Goal: Contribute content

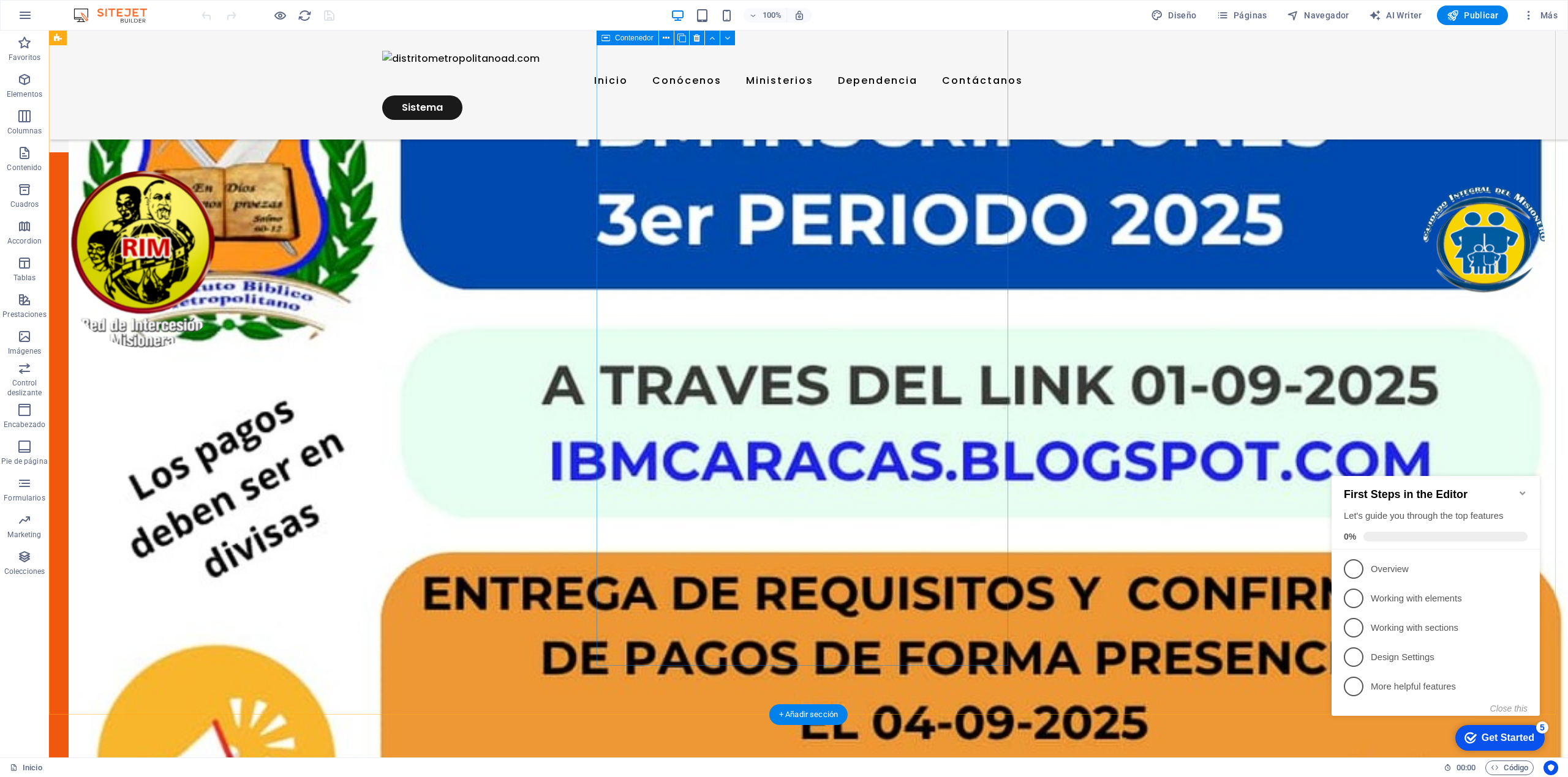
scroll to position [245, 0]
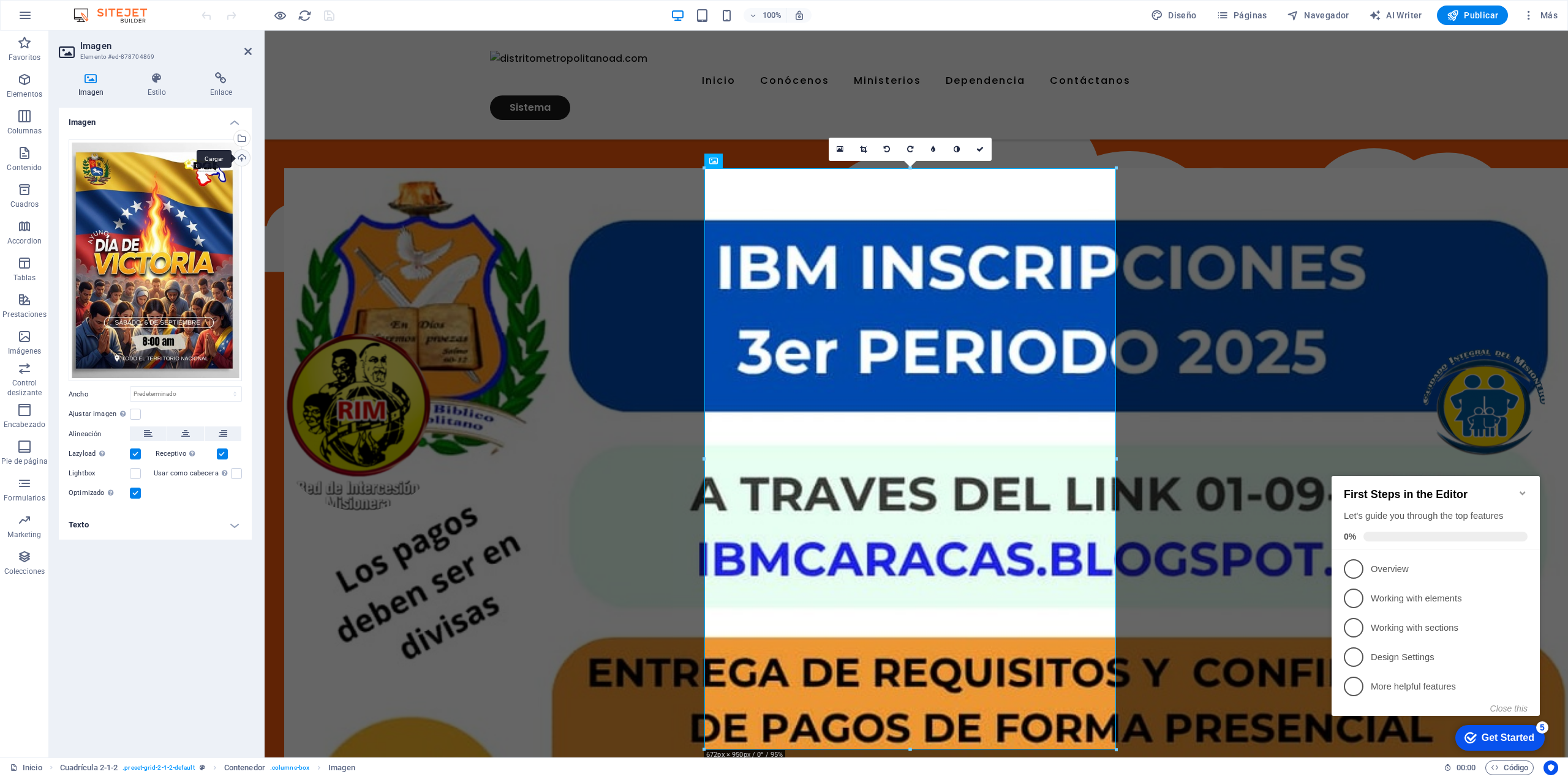
click at [246, 154] on div "Cargar" at bounding box center [240, 159] width 18 height 18
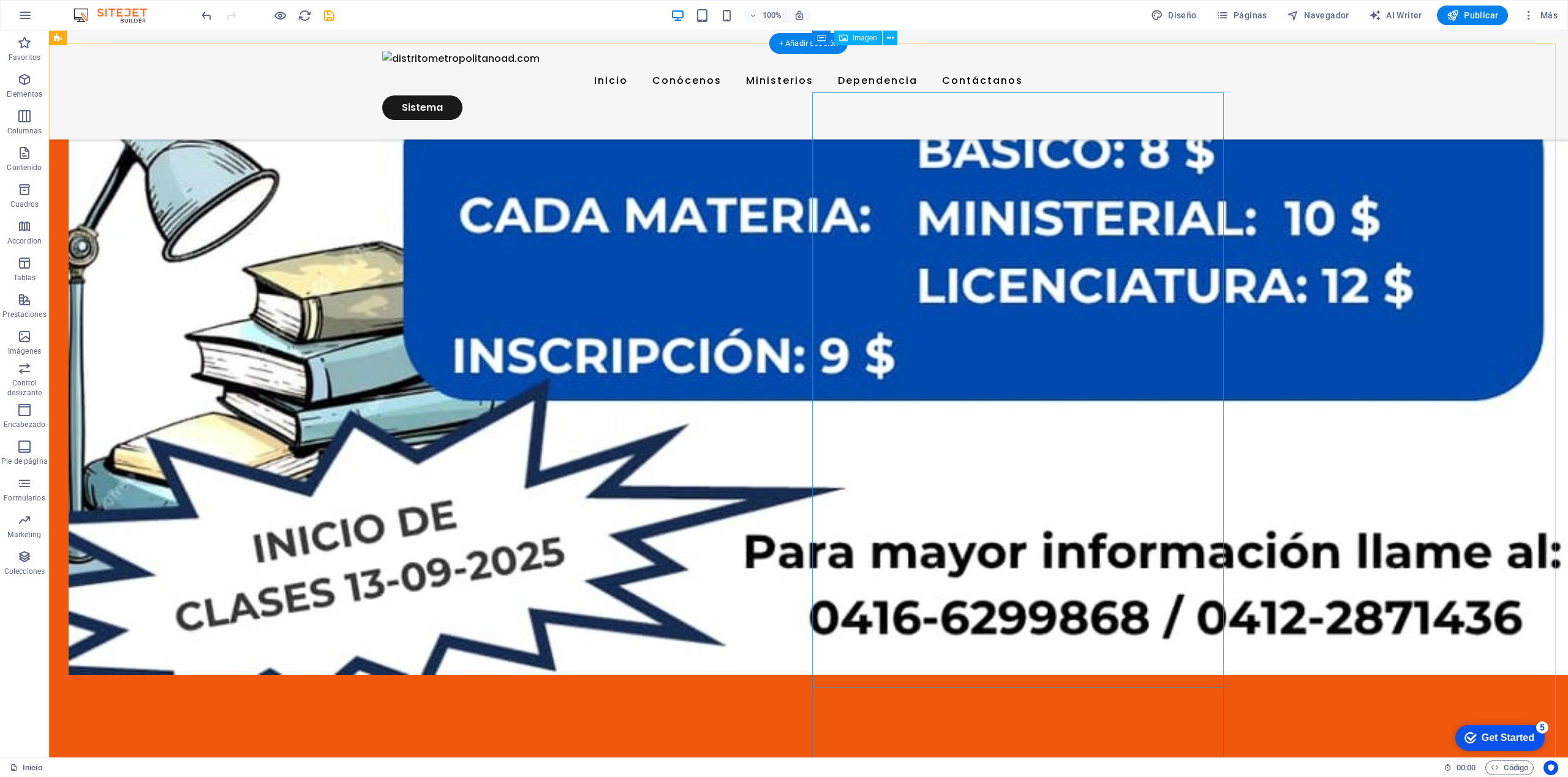
scroll to position [1061, 0]
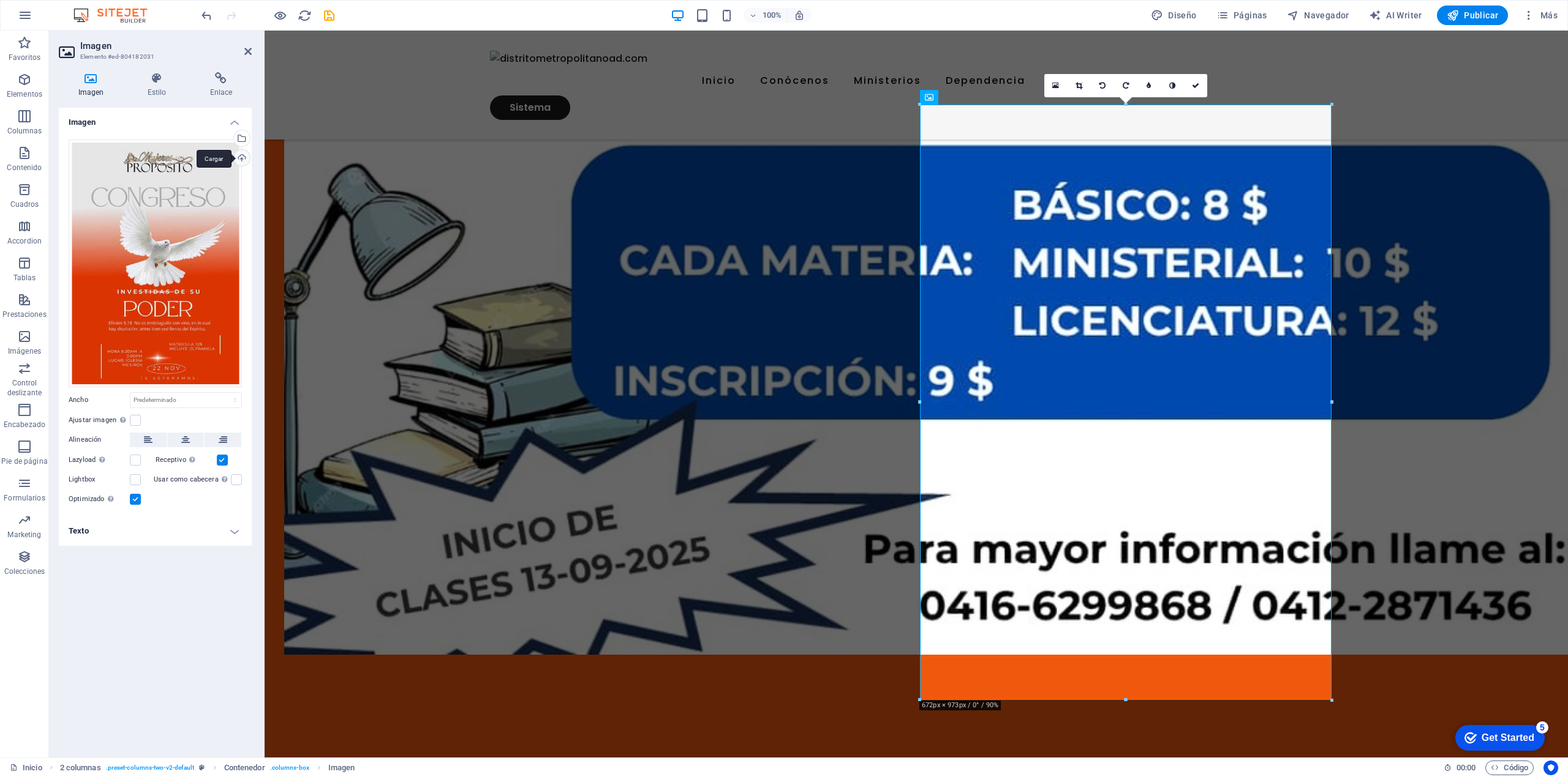
click at [239, 162] on div "Cargar" at bounding box center [240, 159] width 18 height 18
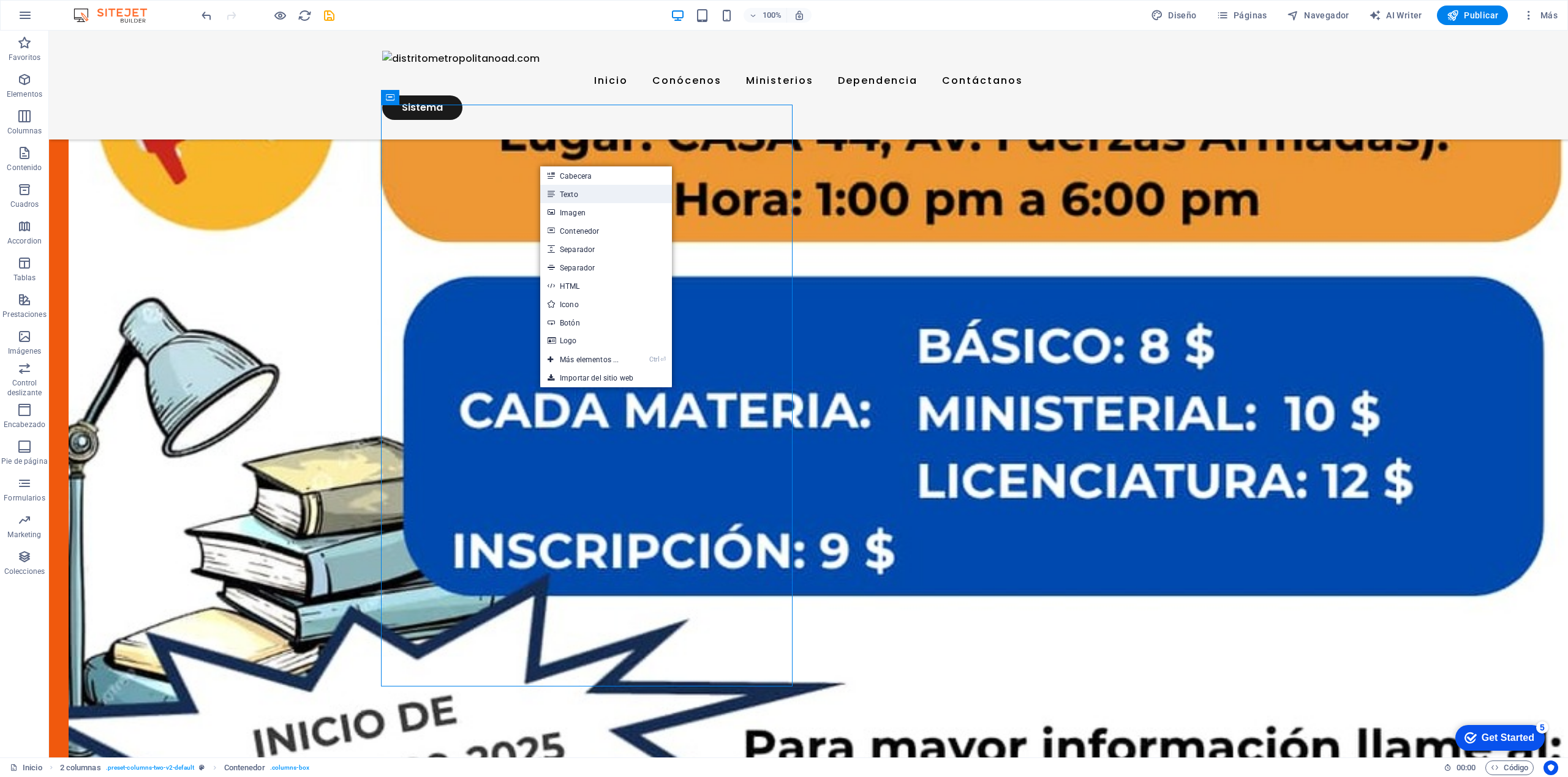
click at [577, 196] on link "Texto" at bounding box center [606, 194] width 132 height 18
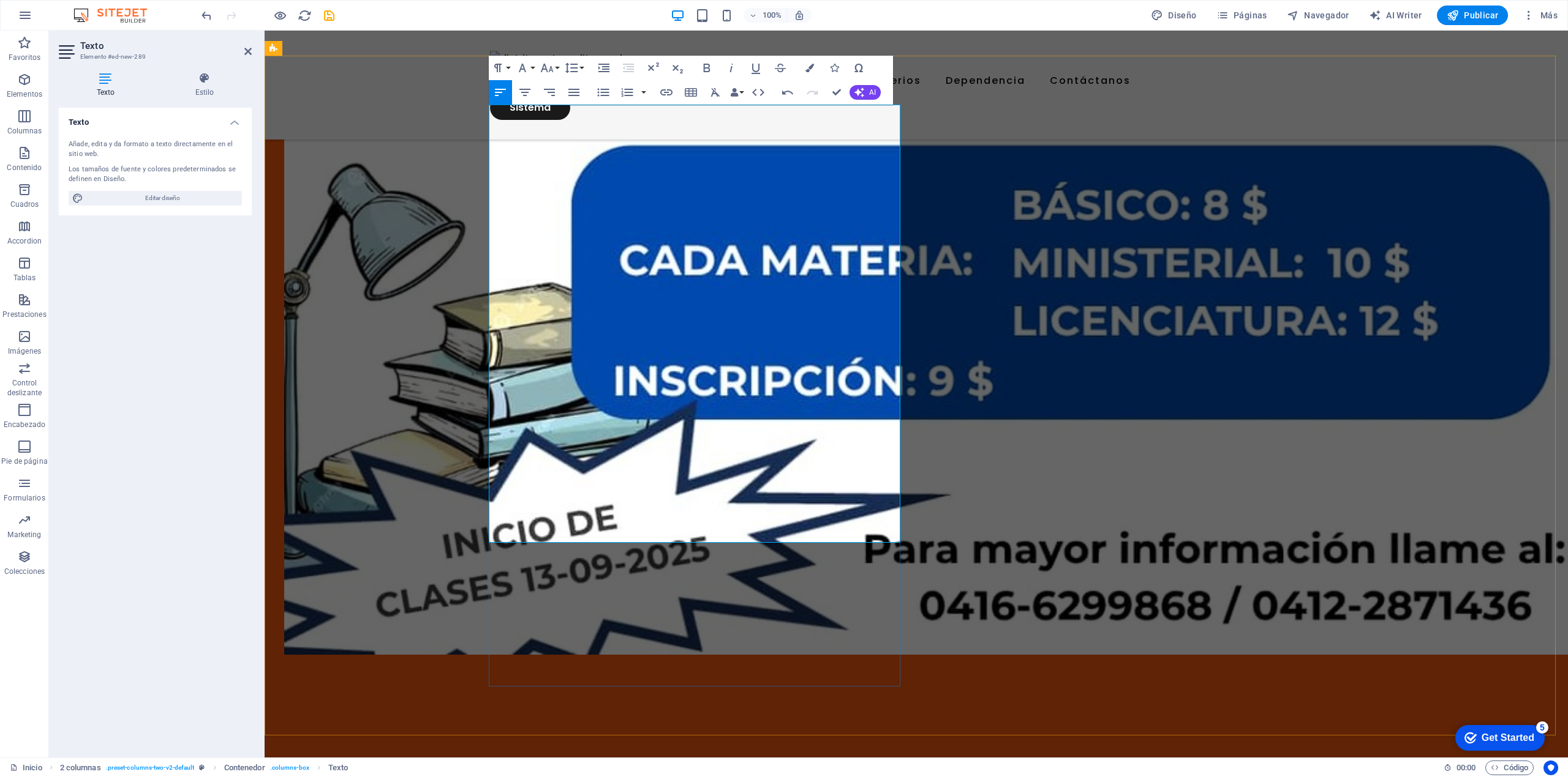
scroll to position [8550, 6]
drag, startPoint x: 588, startPoint y: 535, endPoint x: 489, endPoint y: 108, distance: 438.3
click at [557, 70] on button "Font Size" at bounding box center [550, 68] width 23 height 25
click at [555, 200] on link "18" at bounding box center [560, 202] width 44 height 18
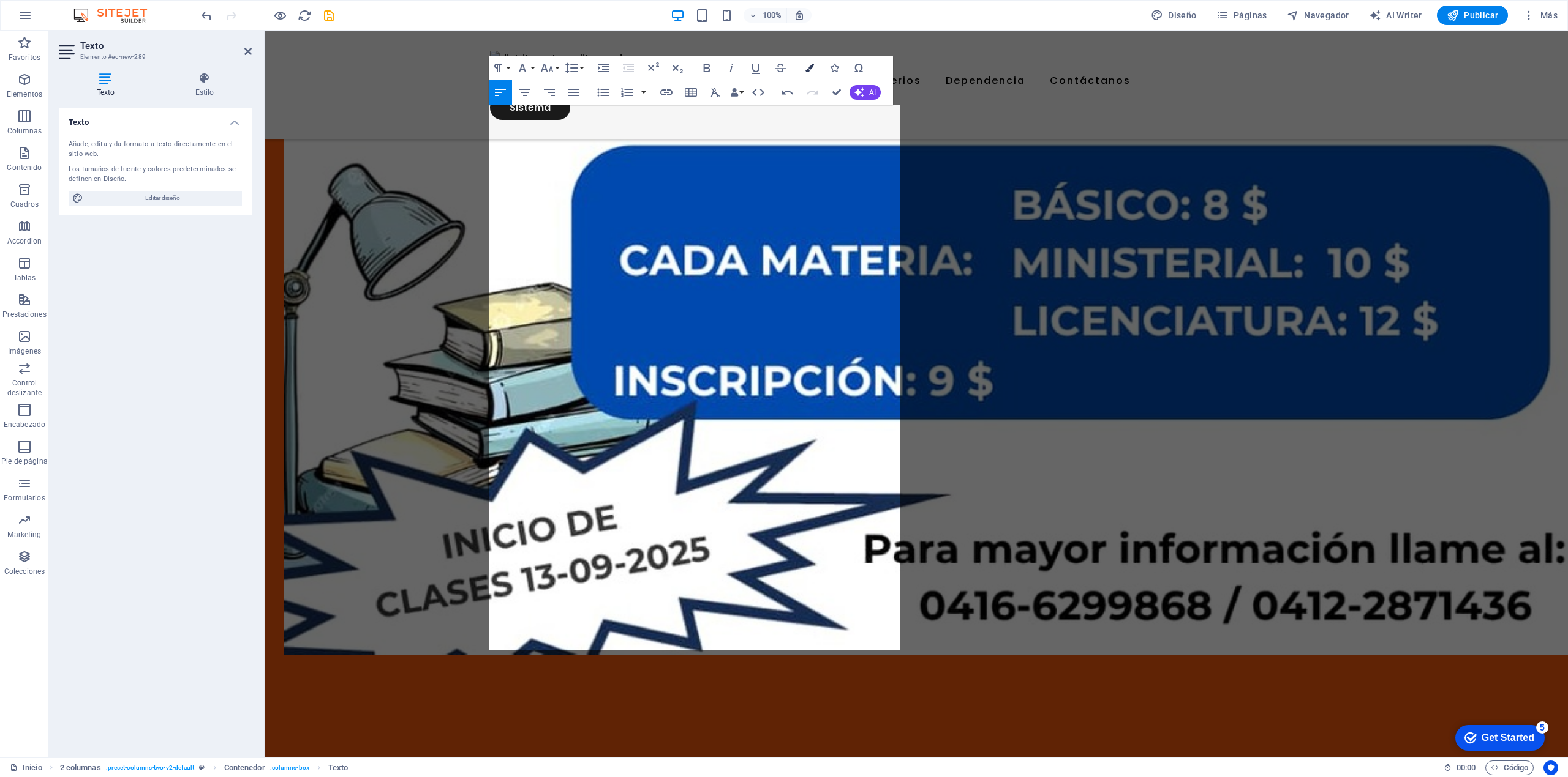
click at [804, 65] on button "Colors" at bounding box center [810, 68] width 23 height 25
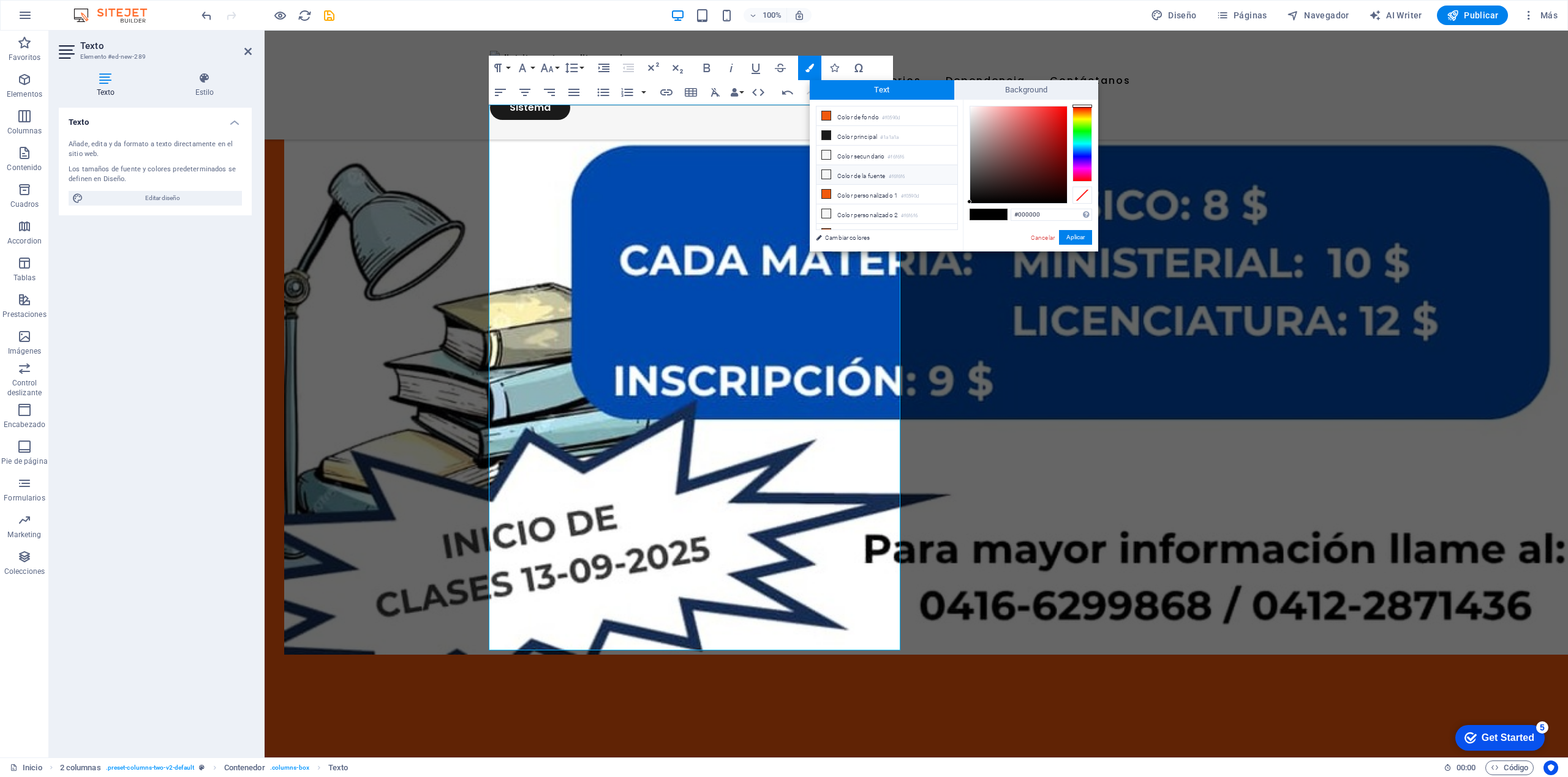
click at [836, 180] on li "Color de la fuente #f6f6f6" at bounding box center [886, 175] width 141 height 20
type input "#f6f6f6"
click at [836, 236] on button "Aplicar" at bounding box center [1075, 238] width 33 height 15
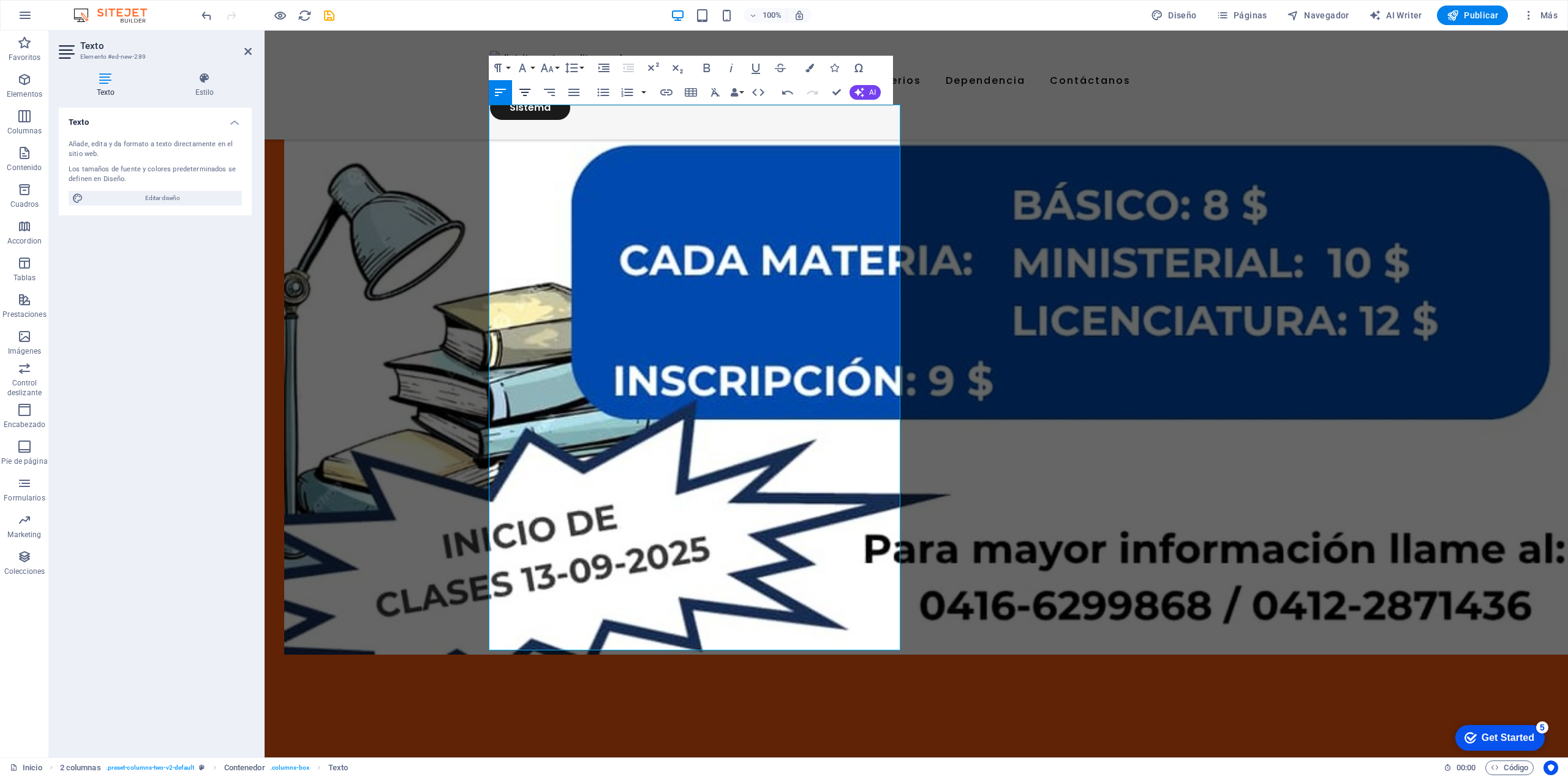
click at [529, 93] on icon "button" at bounding box center [525, 92] width 15 height 15
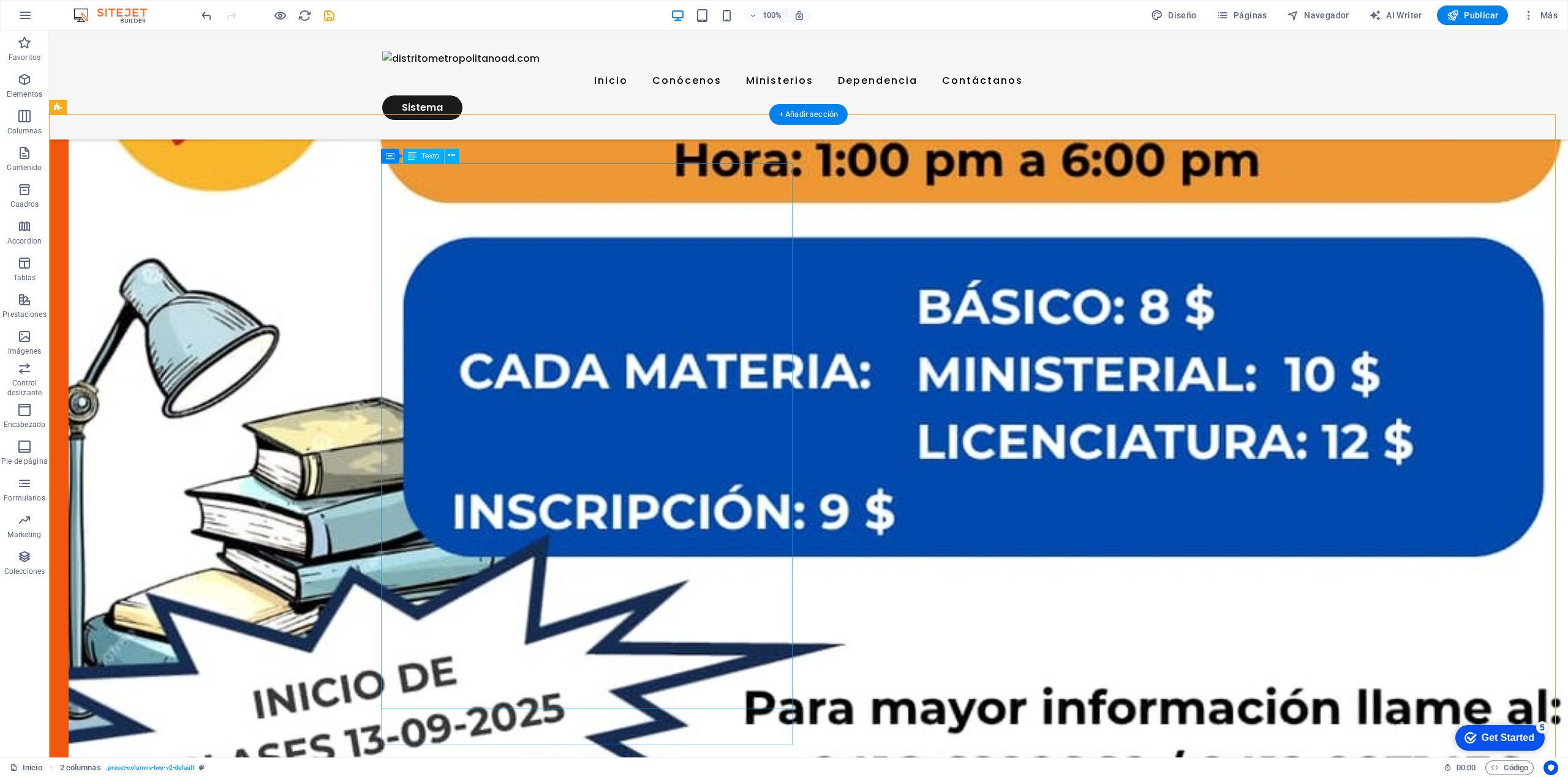
scroll to position [1142, 0]
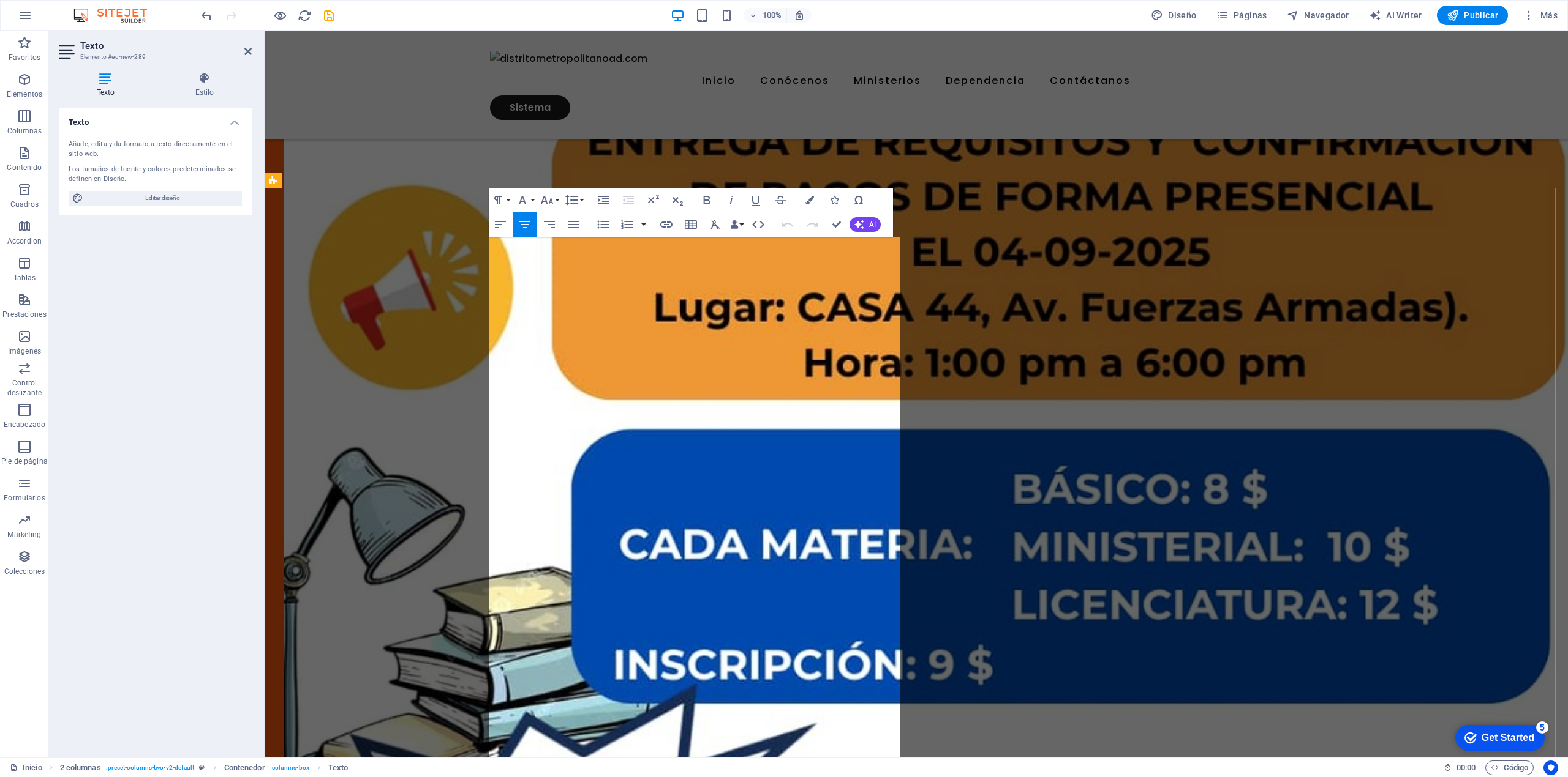
scroll to position [1103, 0]
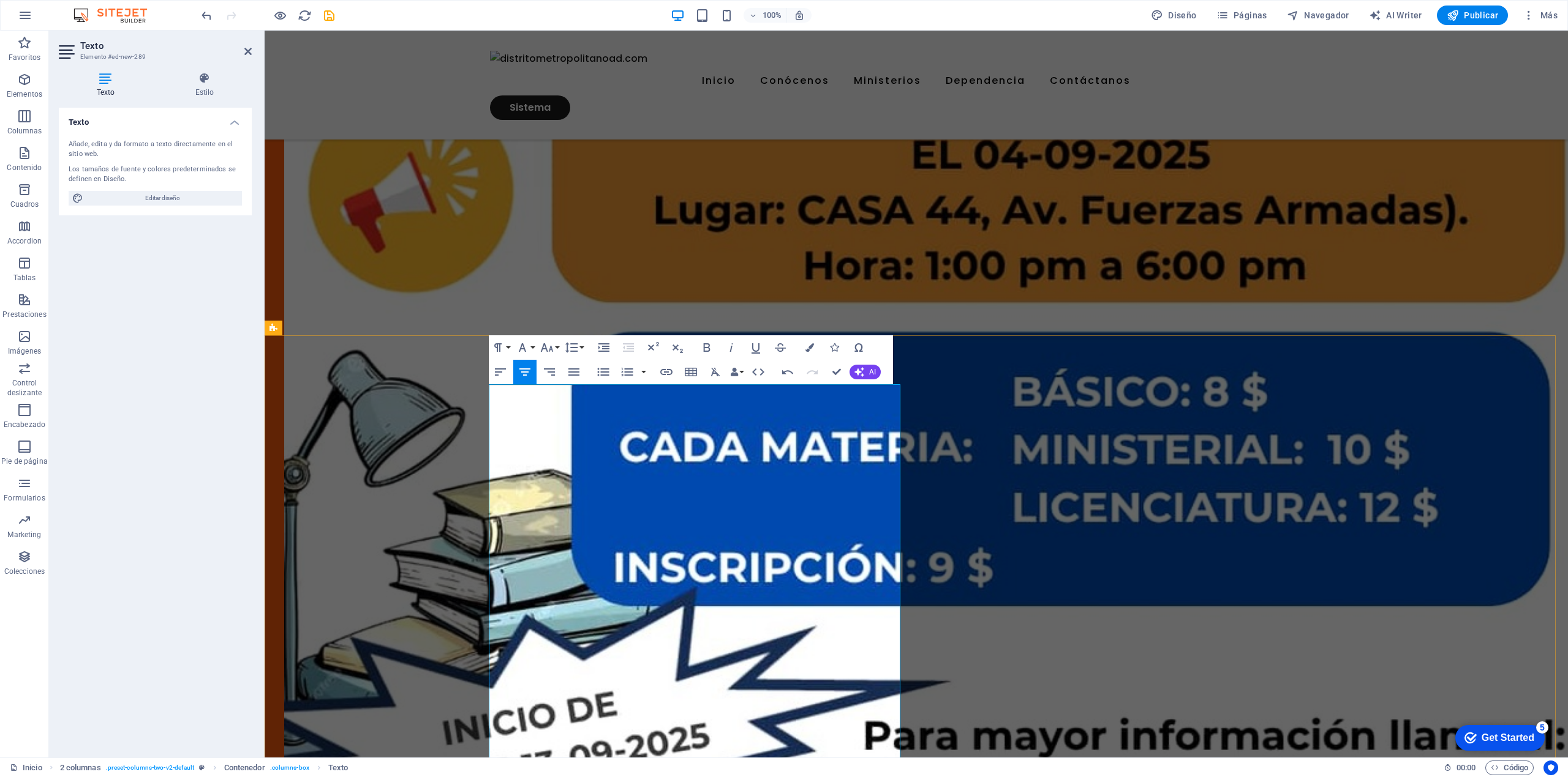
scroll to position [777, 0]
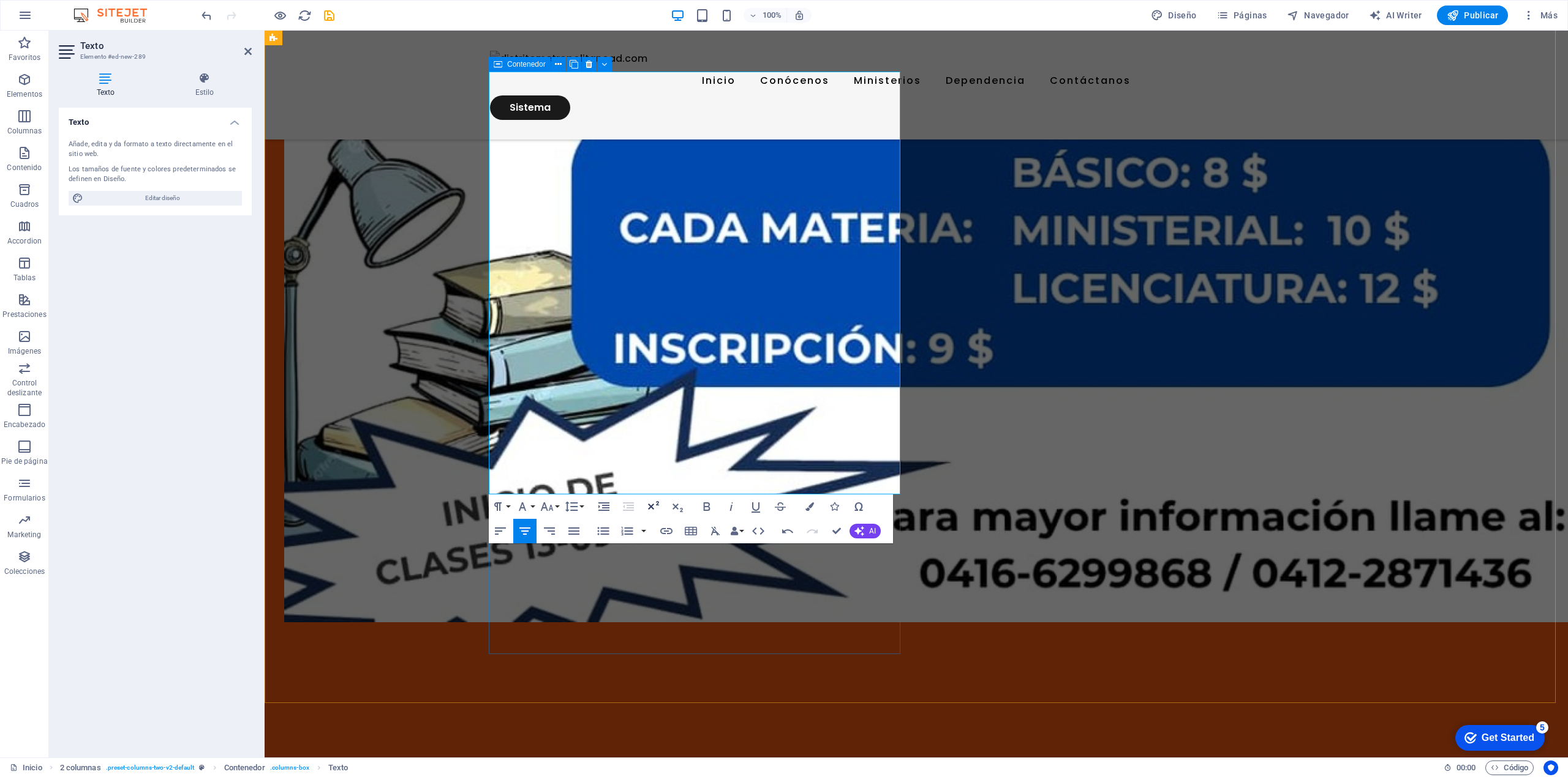
scroll to position [1103, 0]
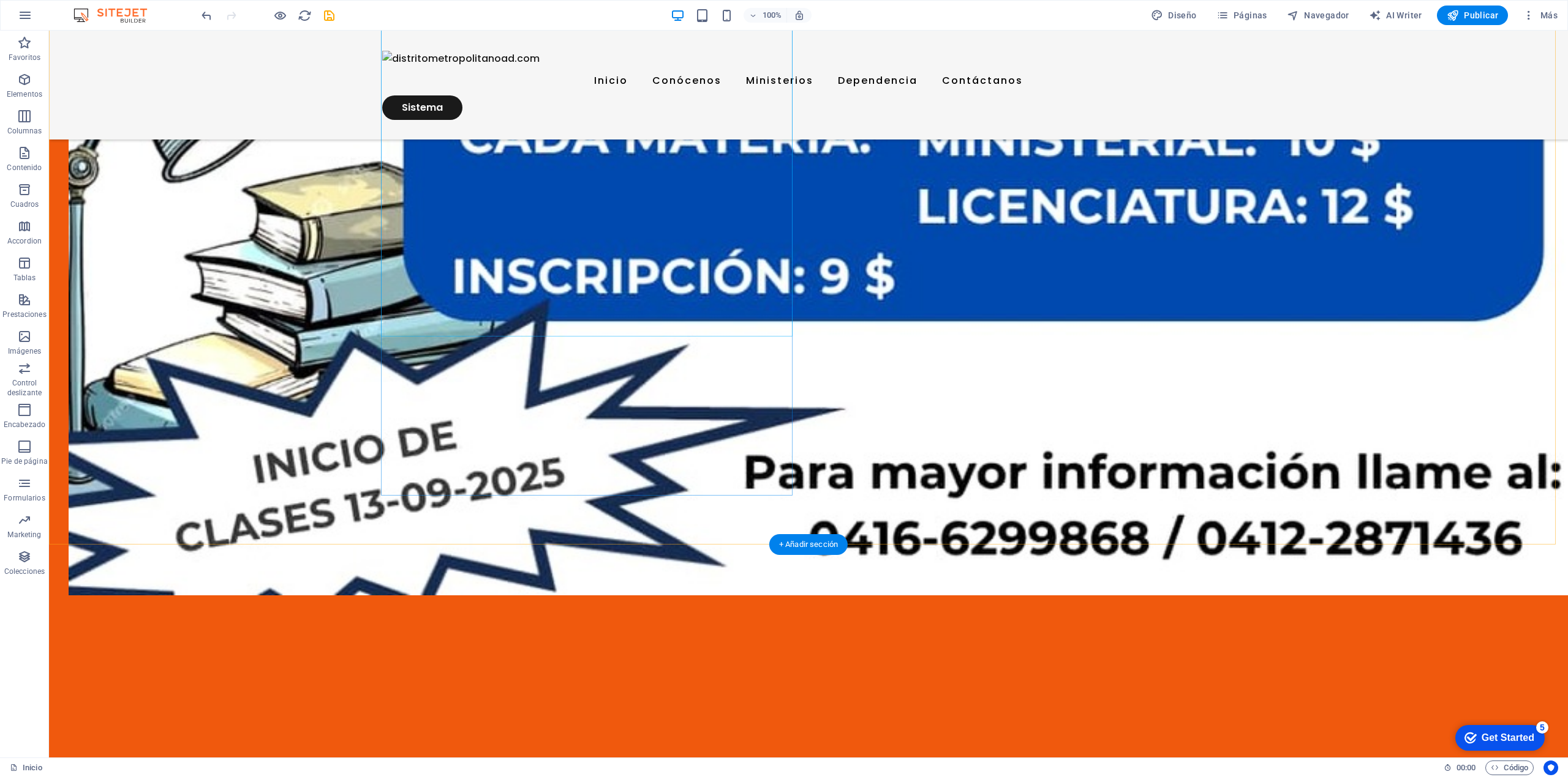
scroll to position [1469, 0]
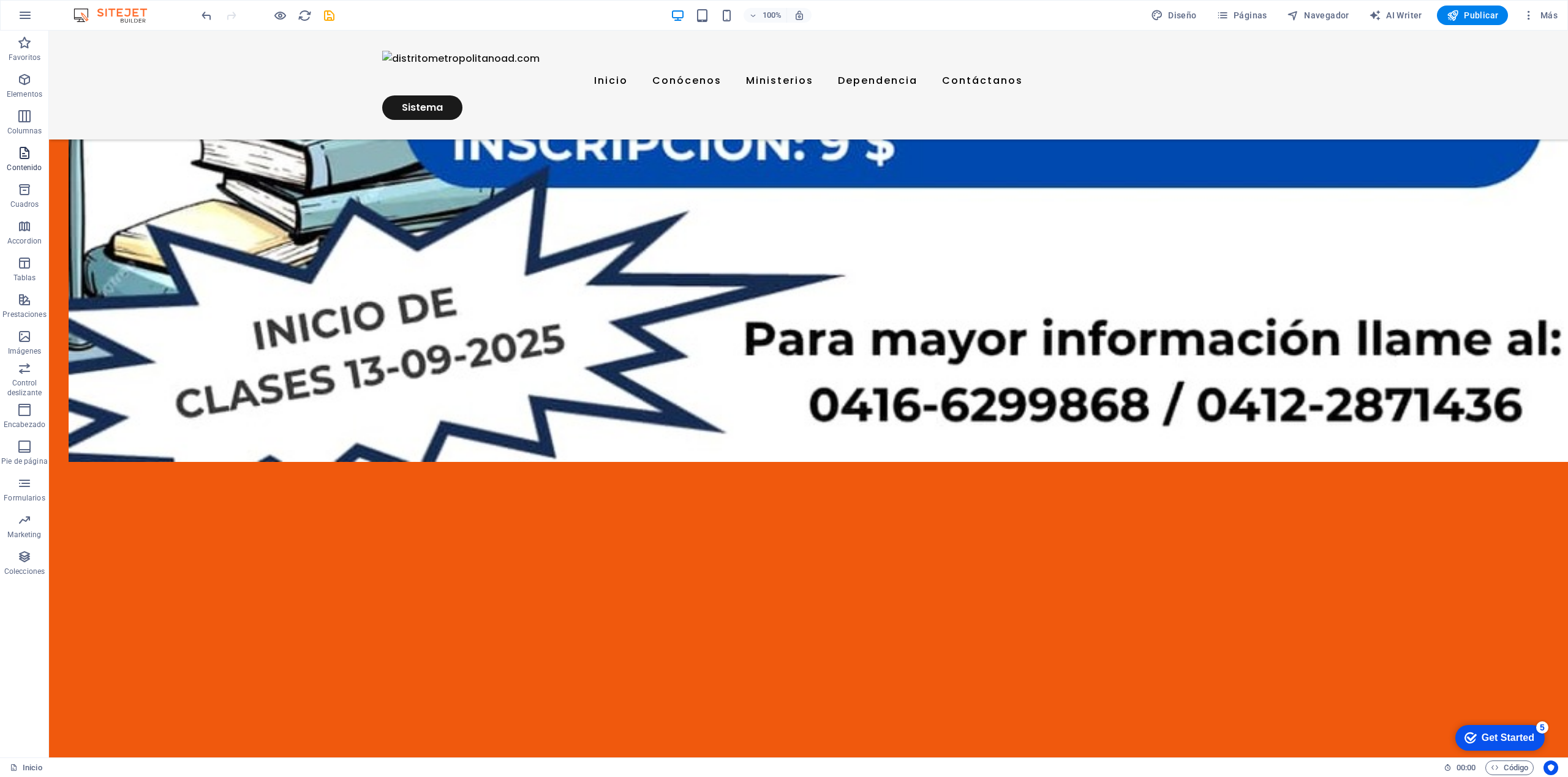
click at [26, 153] on icon "button" at bounding box center [25, 153] width 15 height 15
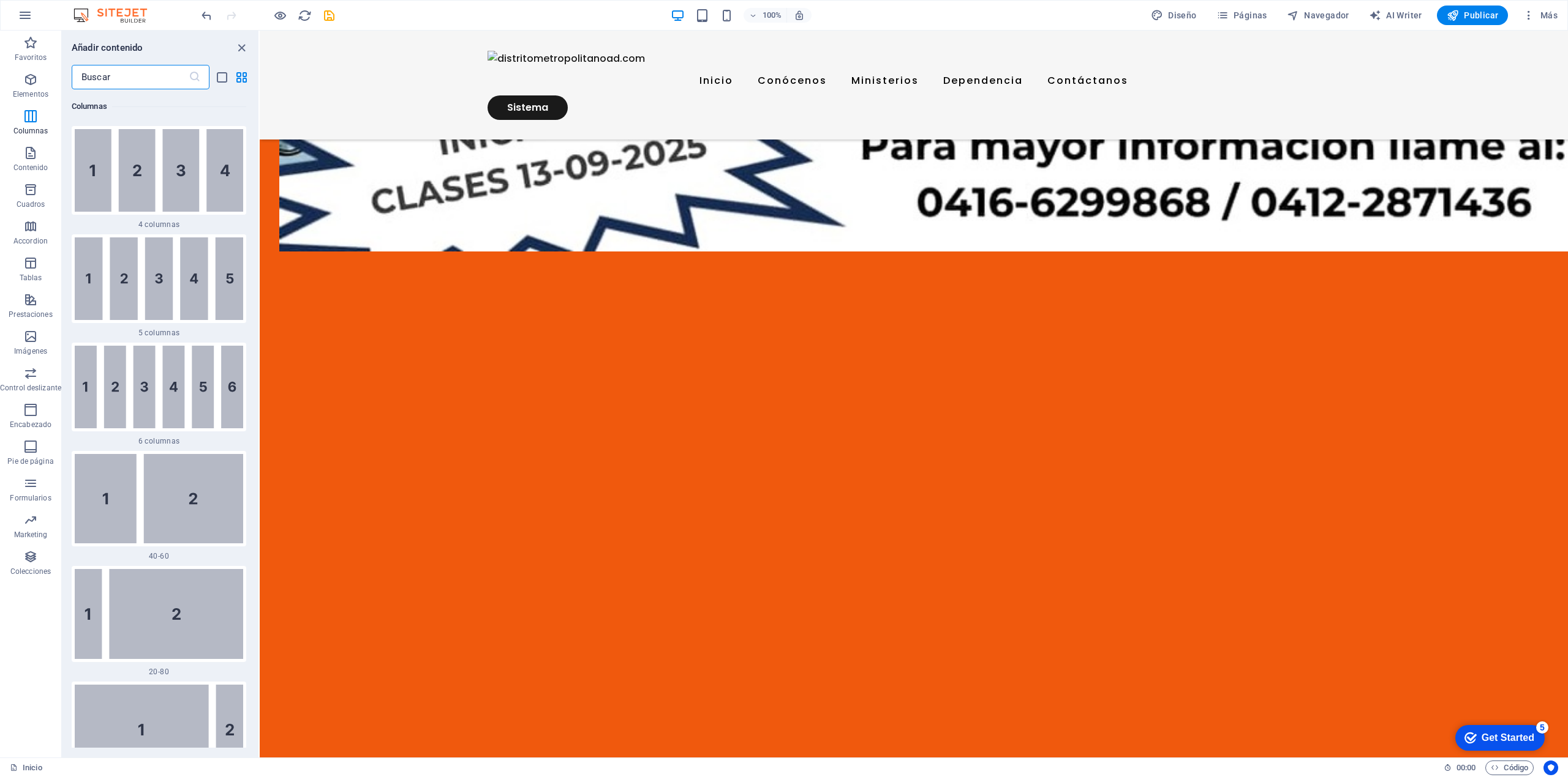
scroll to position [1021, 0]
click at [189, 392] on img at bounding box center [159, 388] width 168 height 82
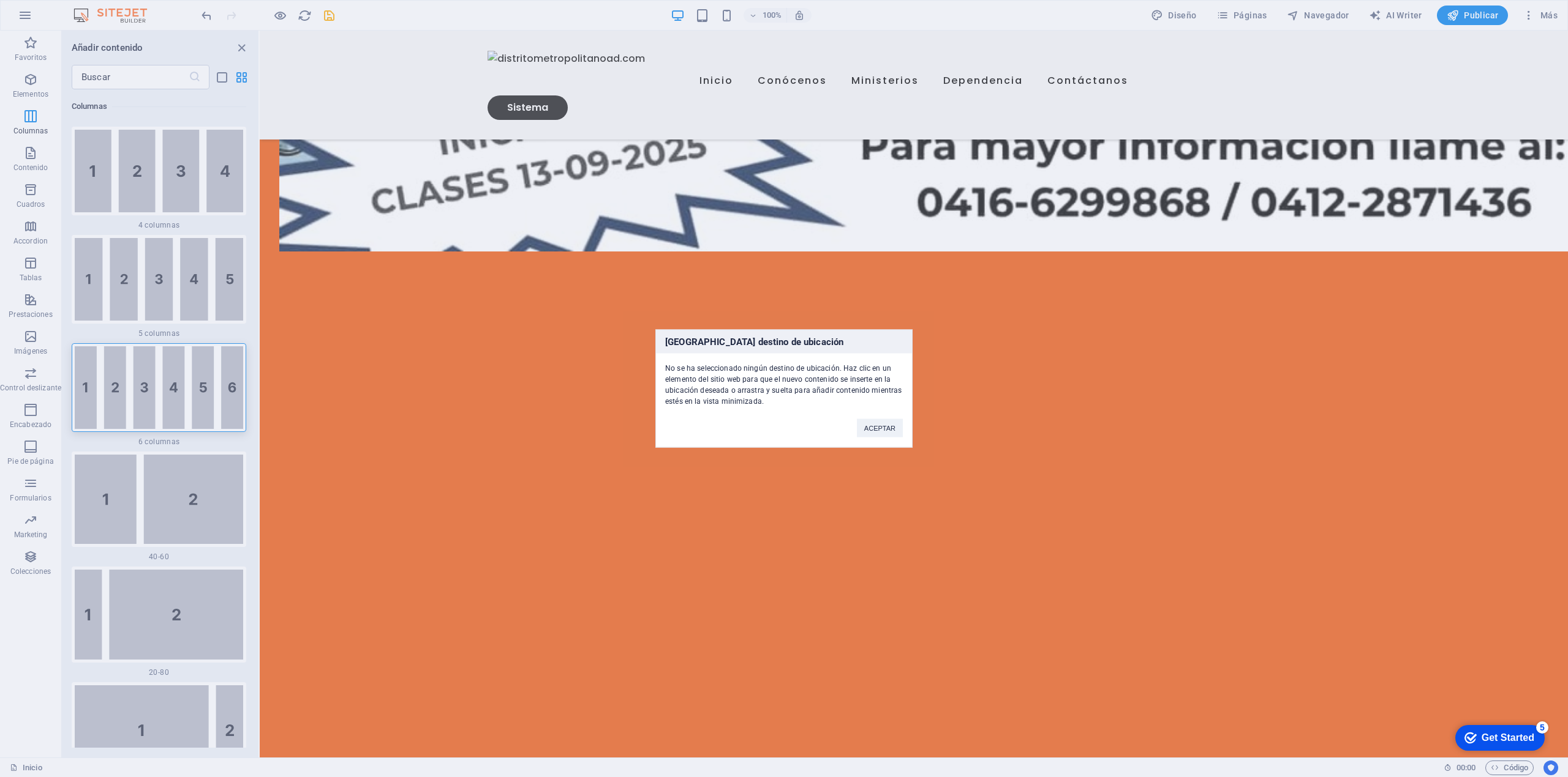
click at [185, 392] on div "[GEOGRAPHIC_DATA] destino de ubicación No se ha seleccionado ningún destino de …" at bounding box center [784, 388] width 1568 height 777
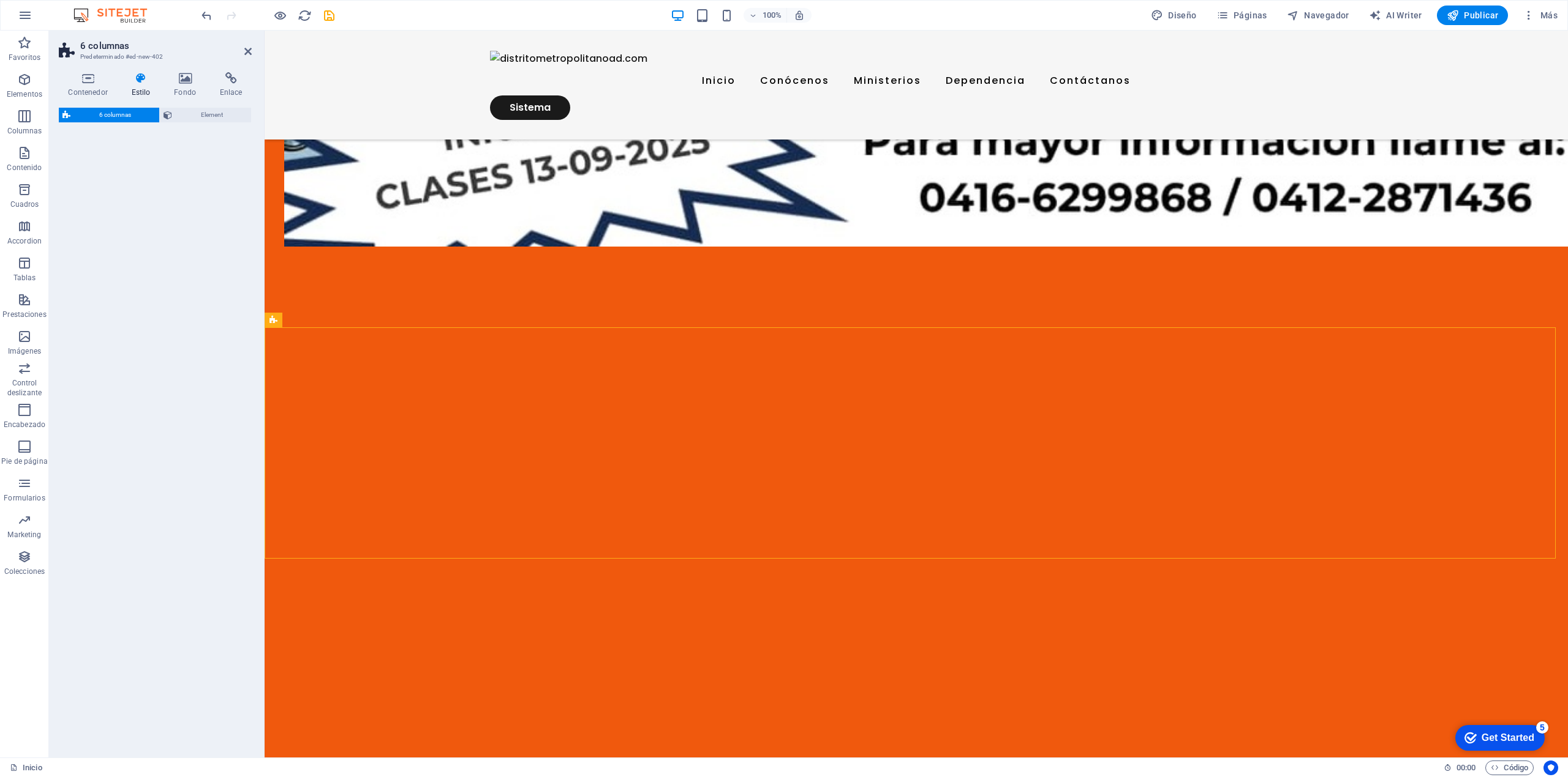
select select "rem"
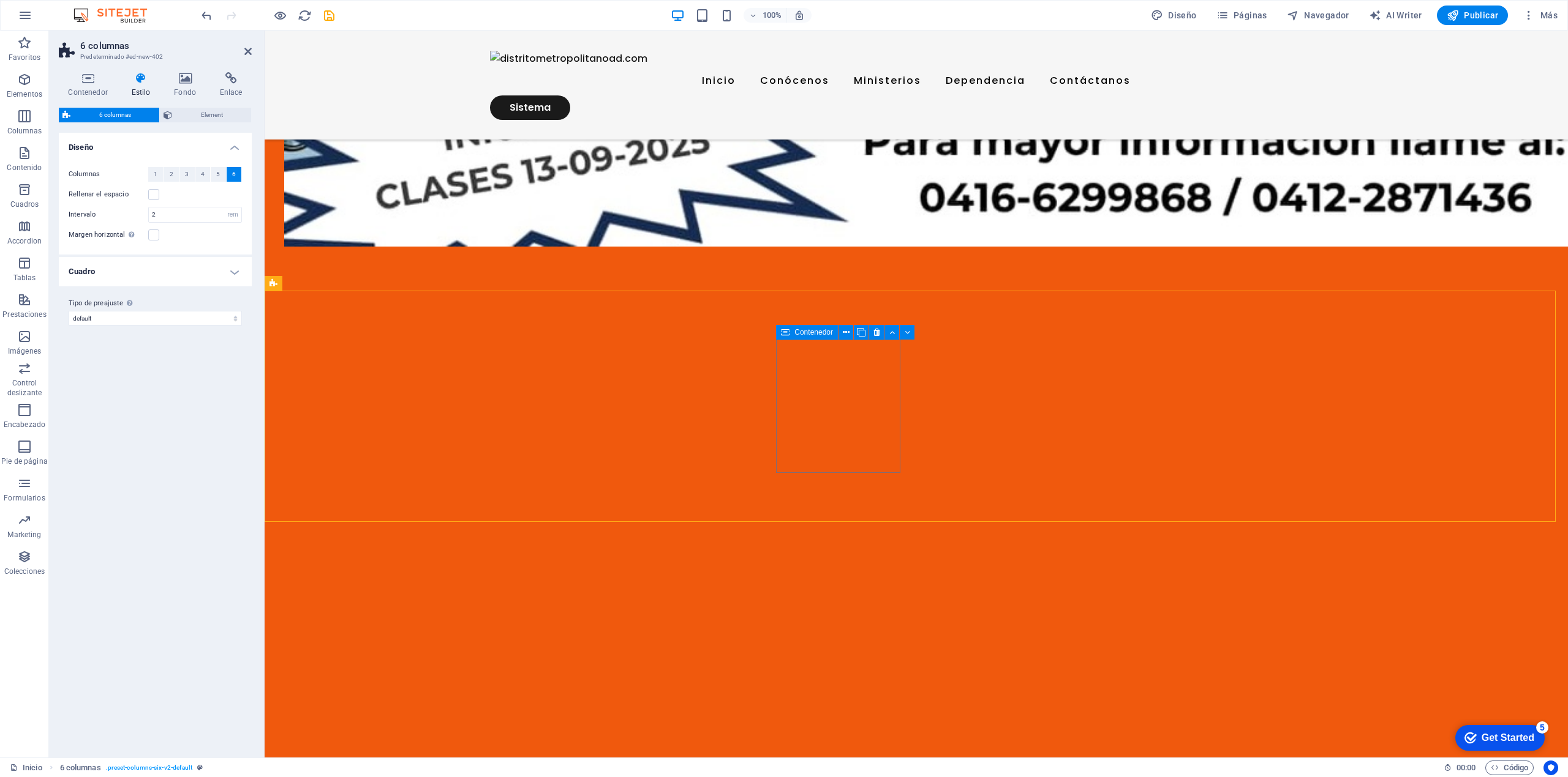
scroll to position [1795, 0]
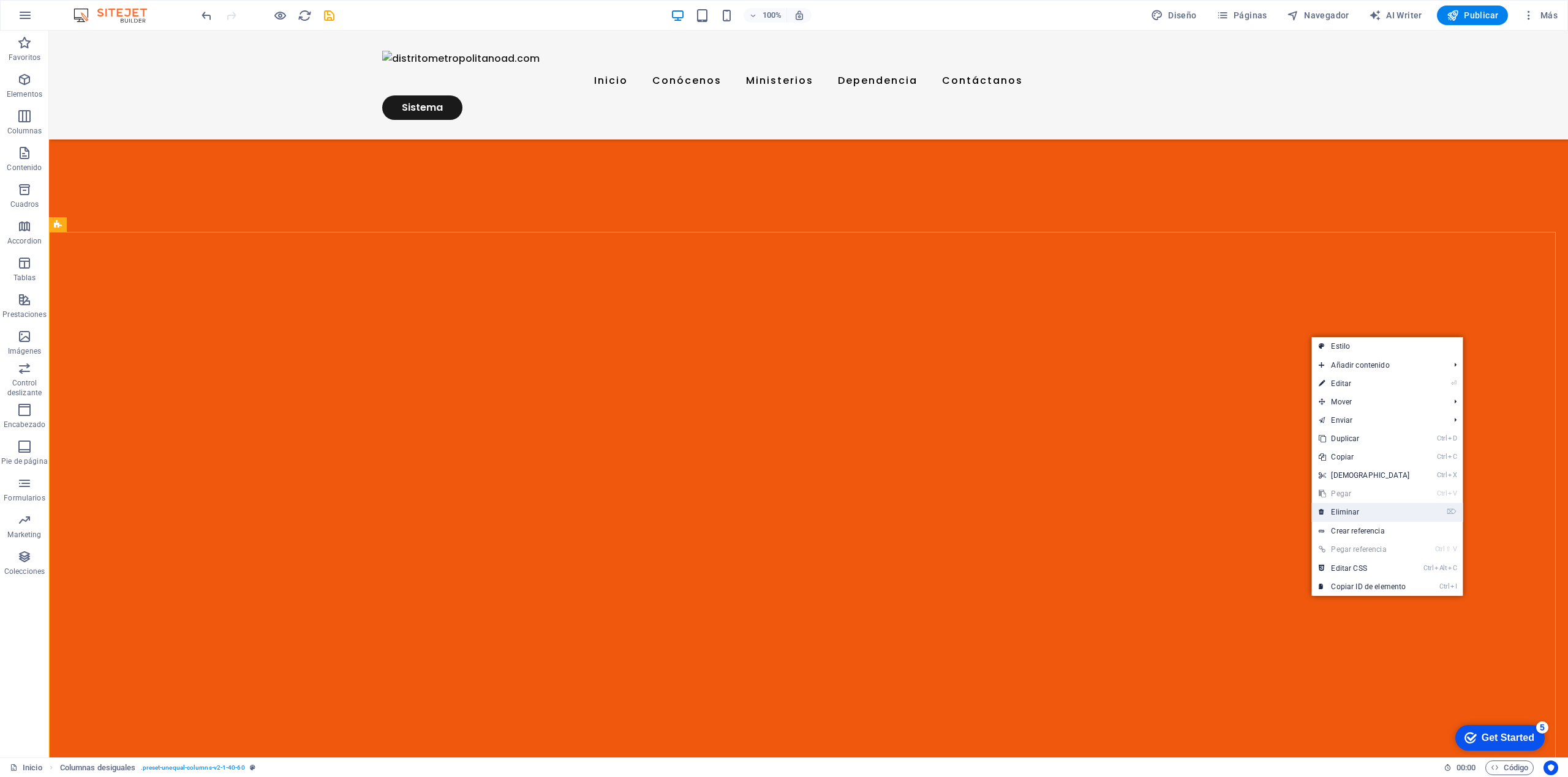
click at [836, 392] on link "⌦ Eliminar" at bounding box center [1364, 512] width 106 height 18
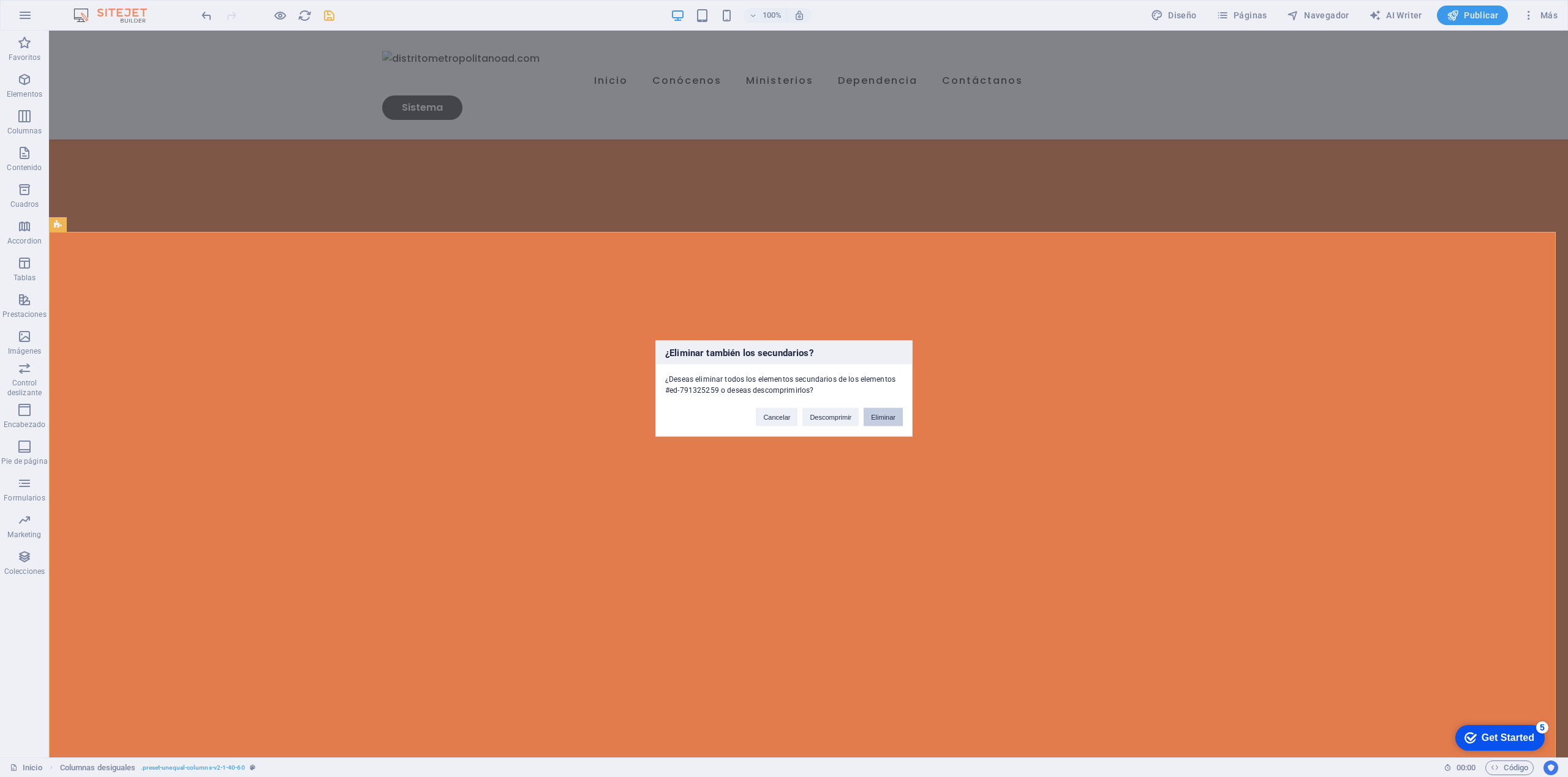
click at [836, 392] on button "Eliminar" at bounding box center [882, 417] width 39 height 18
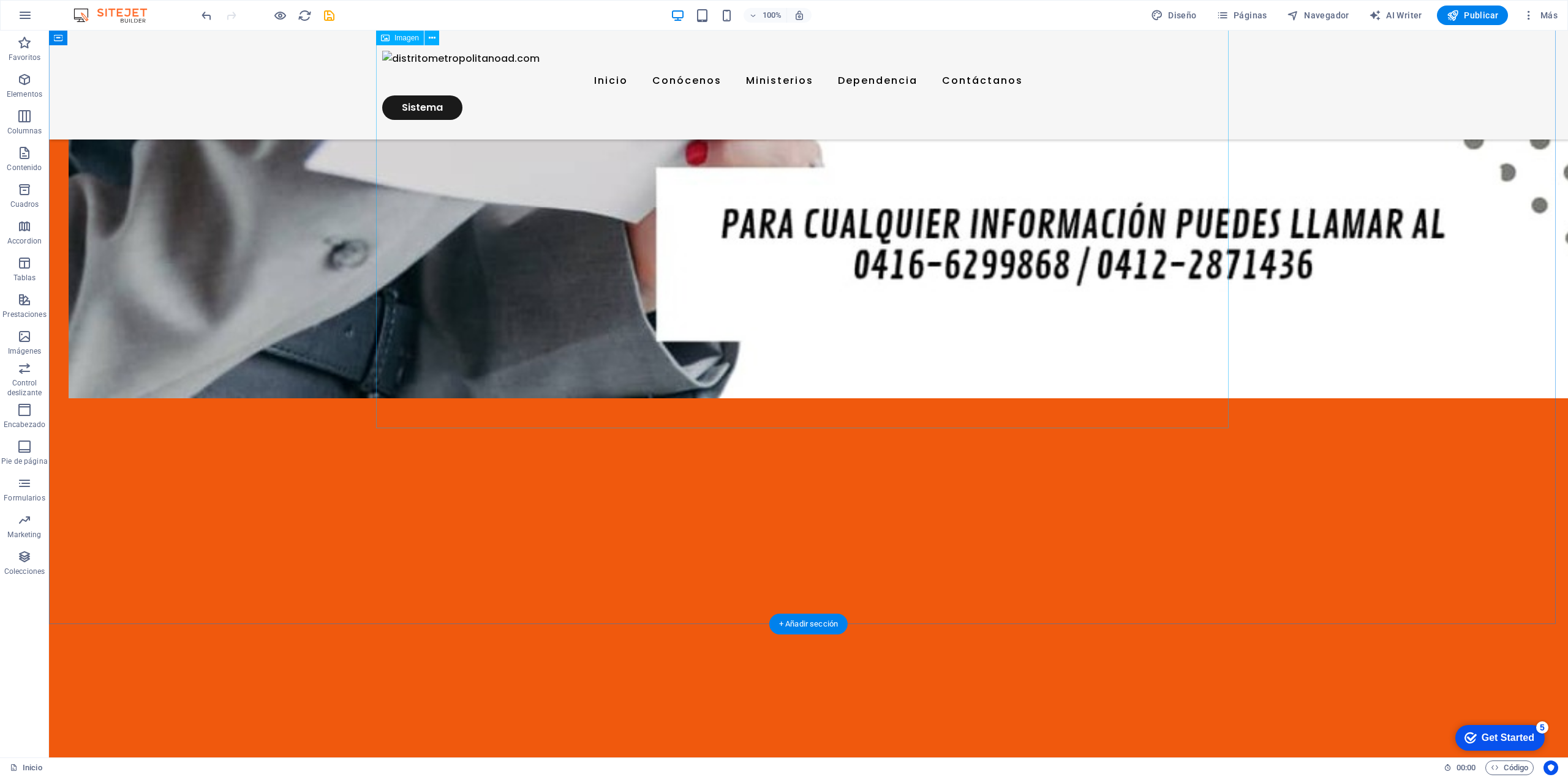
scroll to position [3509, 0]
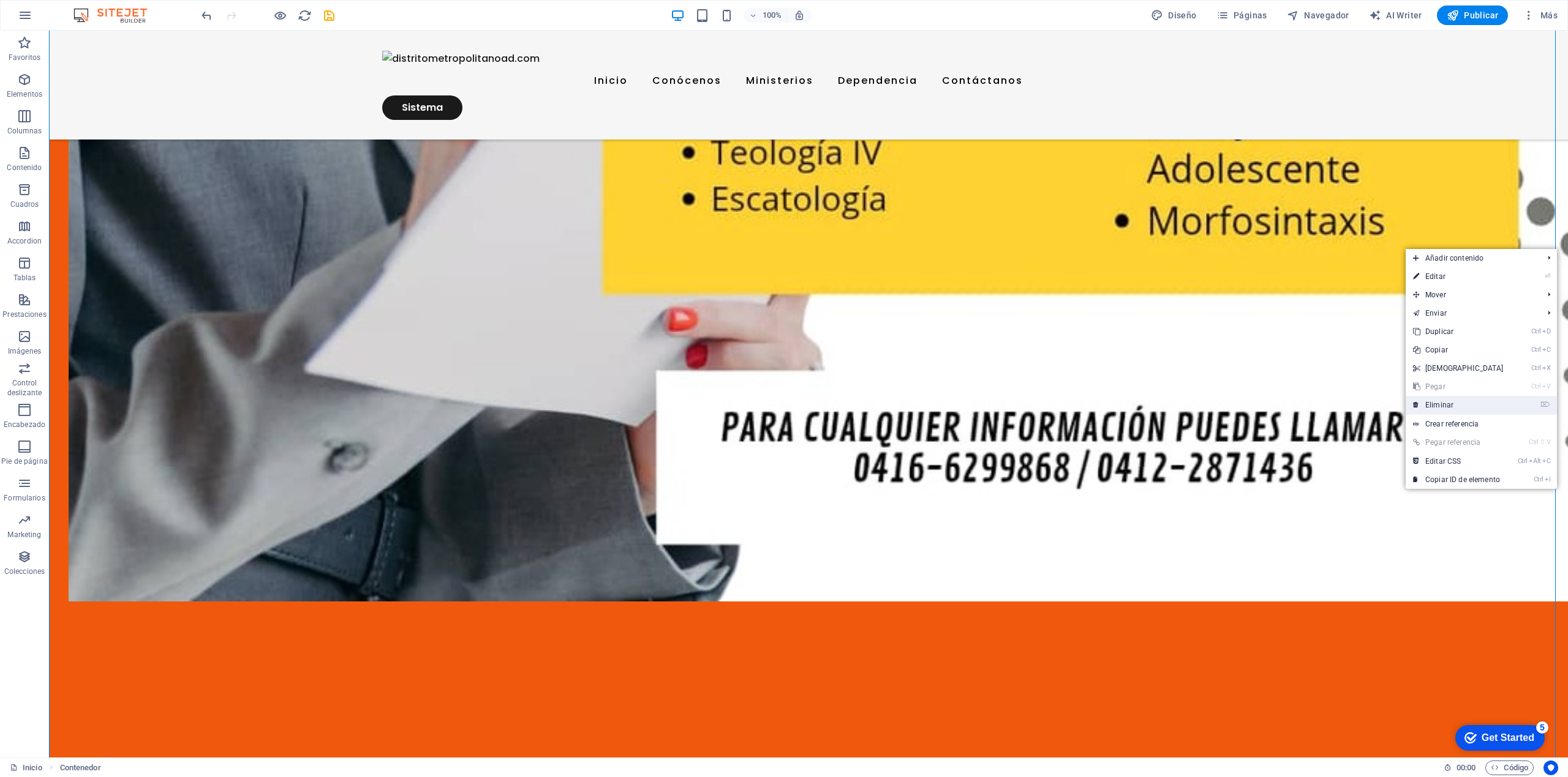
click at [836, 392] on link "⌦ Eliminar" at bounding box center [1458, 405] width 106 height 18
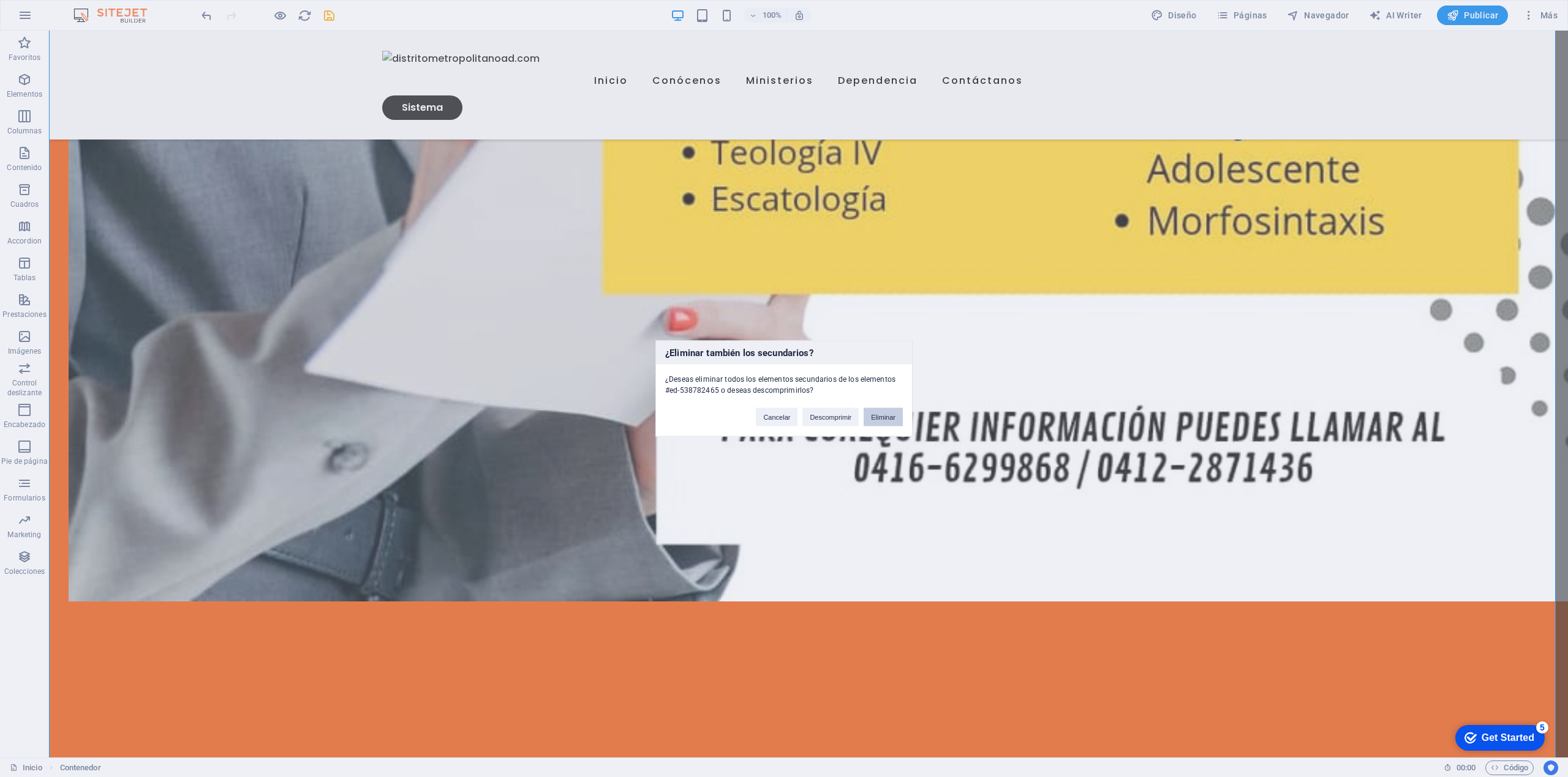
click at [836, 392] on button "Eliminar" at bounding box center [882, 417] width 39 height 18
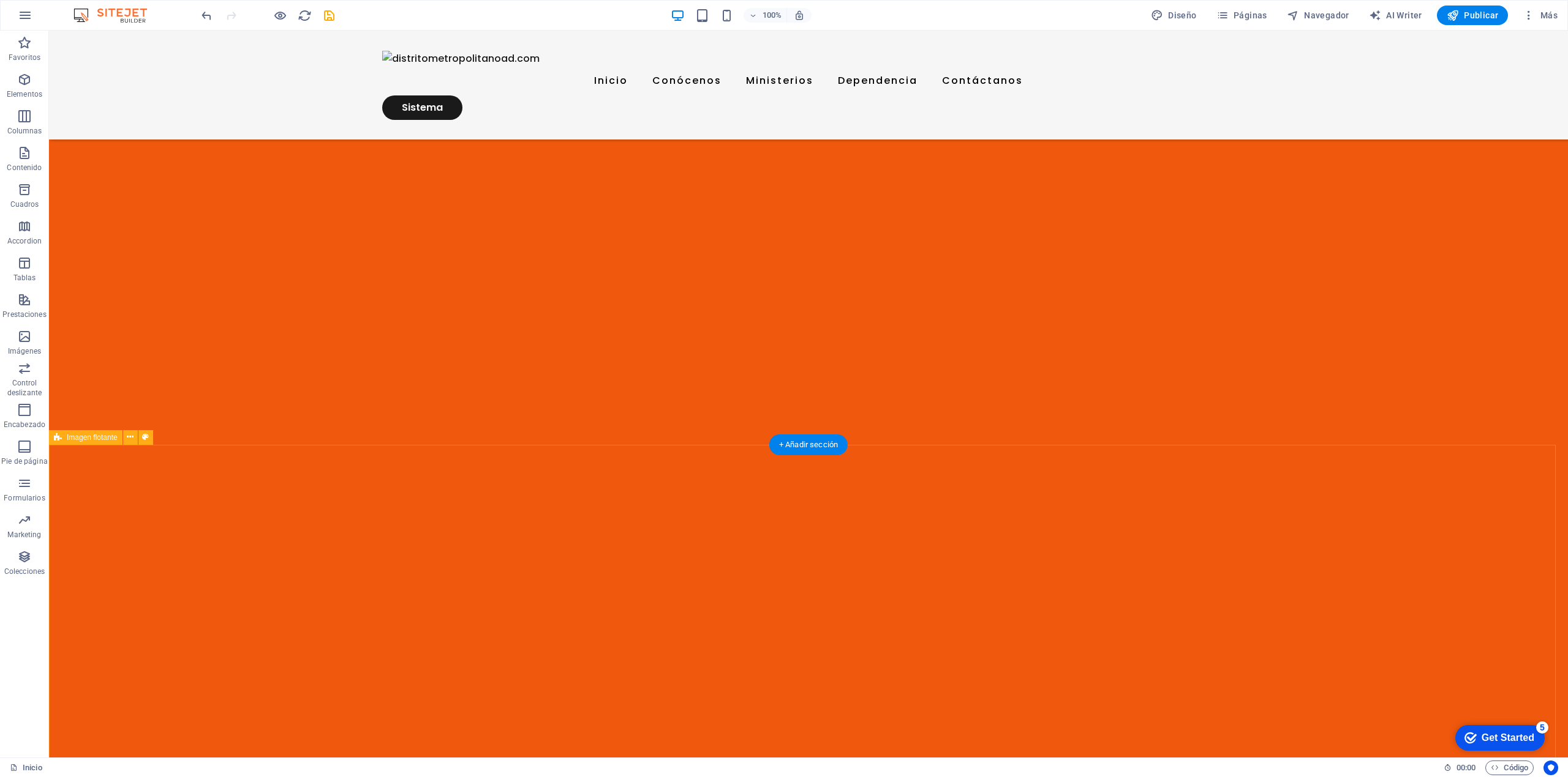
scroll to position [4896, 0]
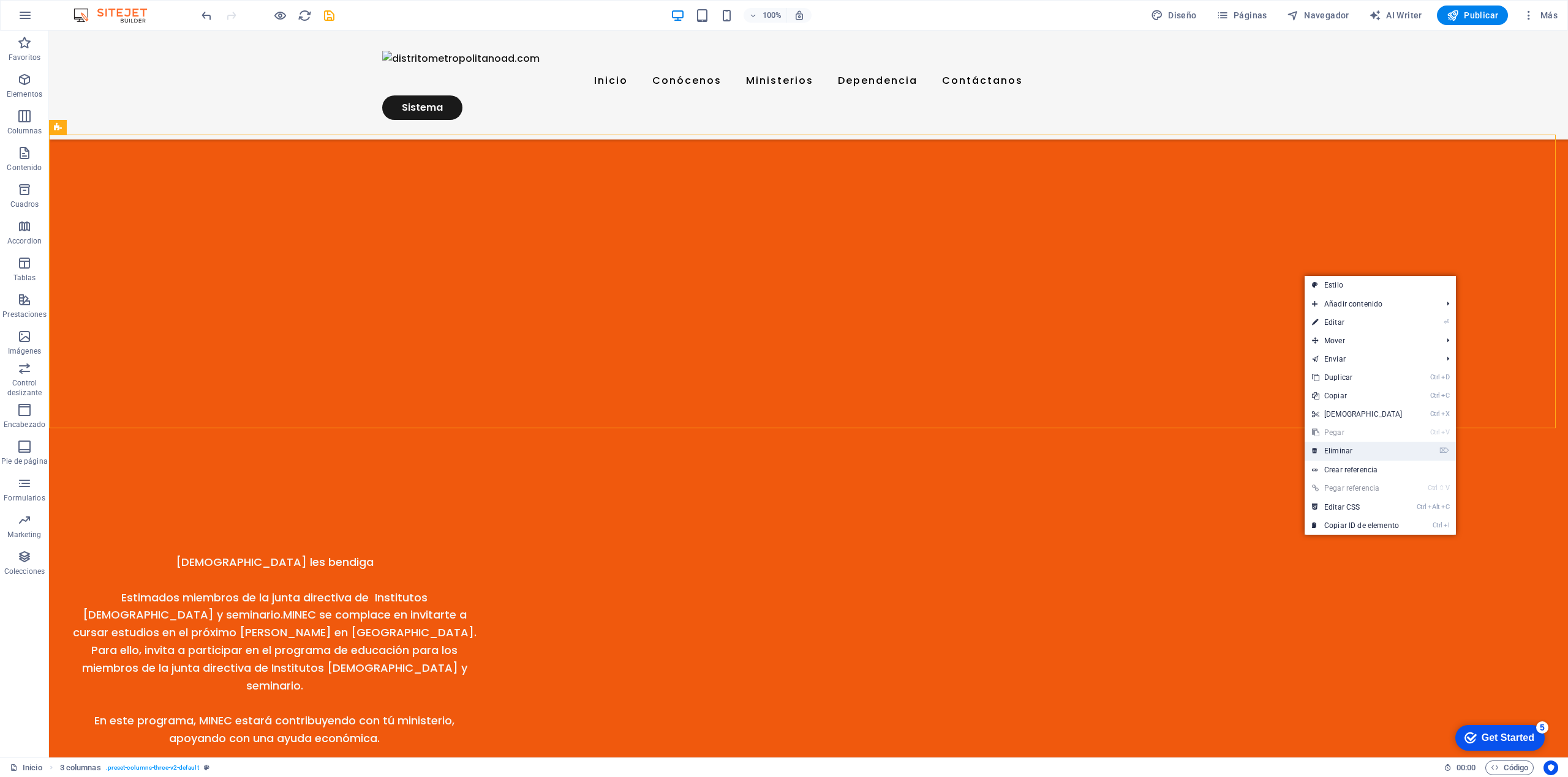
click at [836, 392] on link "⌦ Eliminar" at bounding box center [1358, 451] width 106 height 18
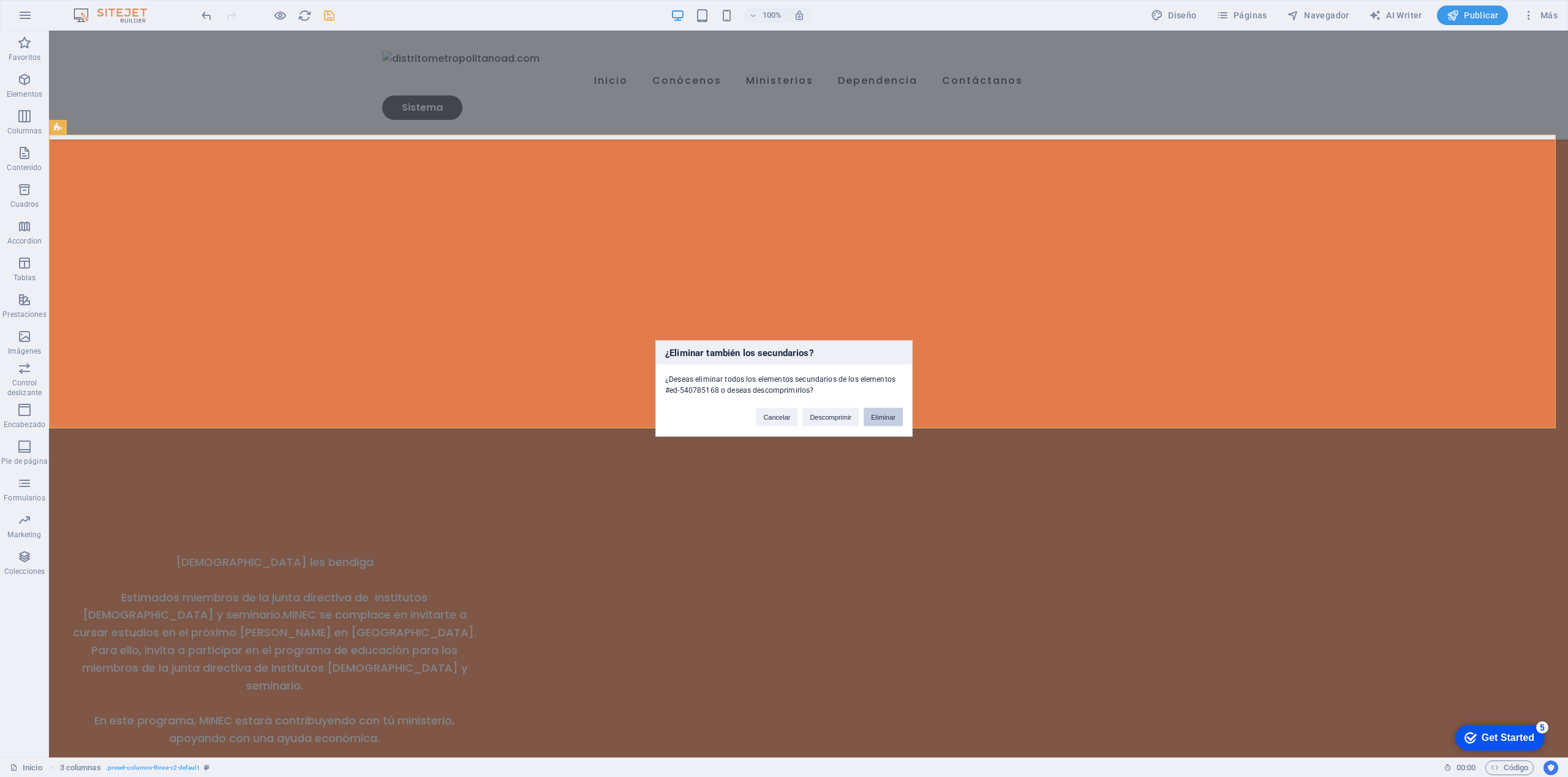
click at [836, 392] on button "Eliminar" at bounding box center [882, 417] width 39 height 18
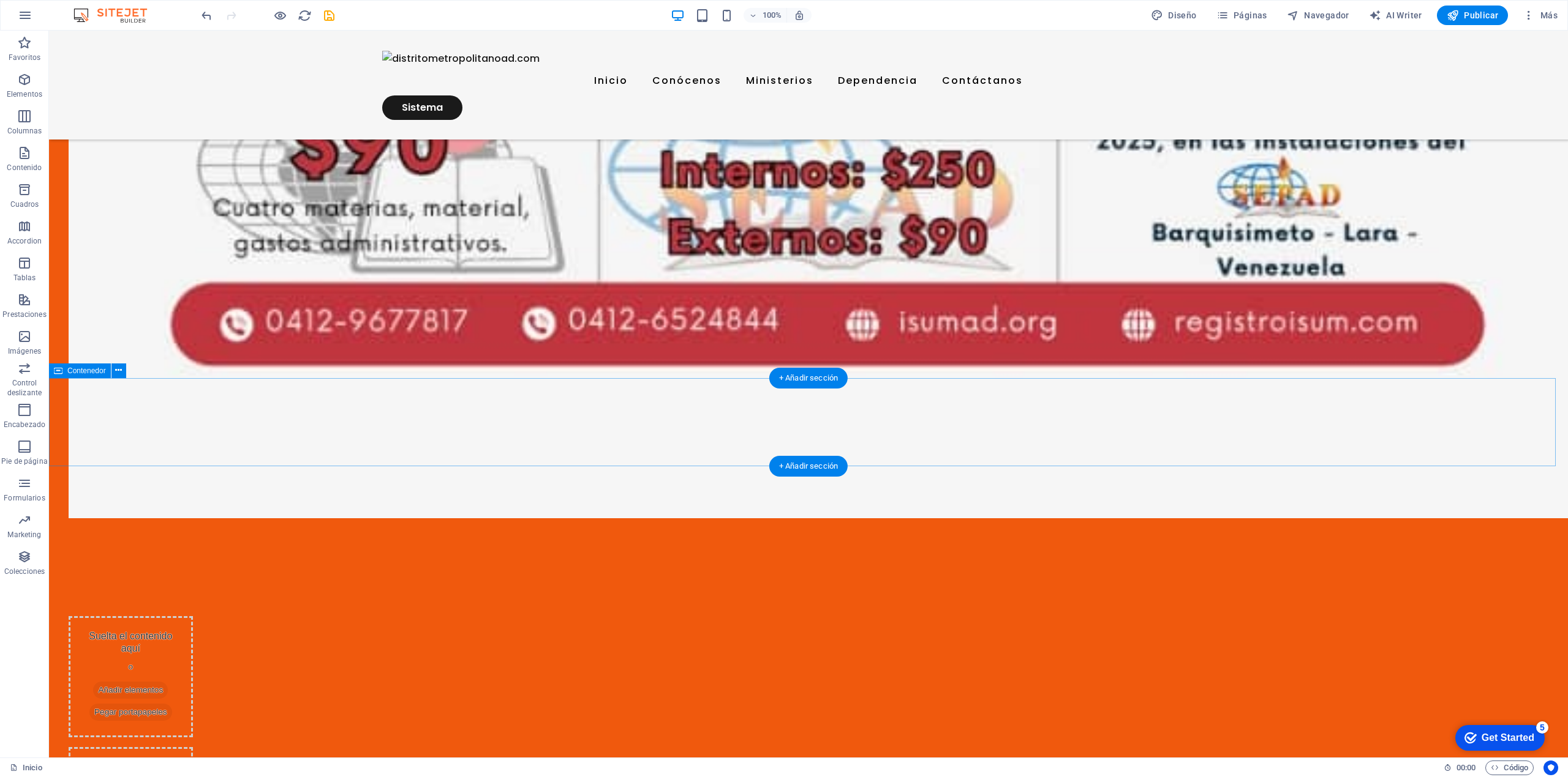
scroll to position [7595, 0]
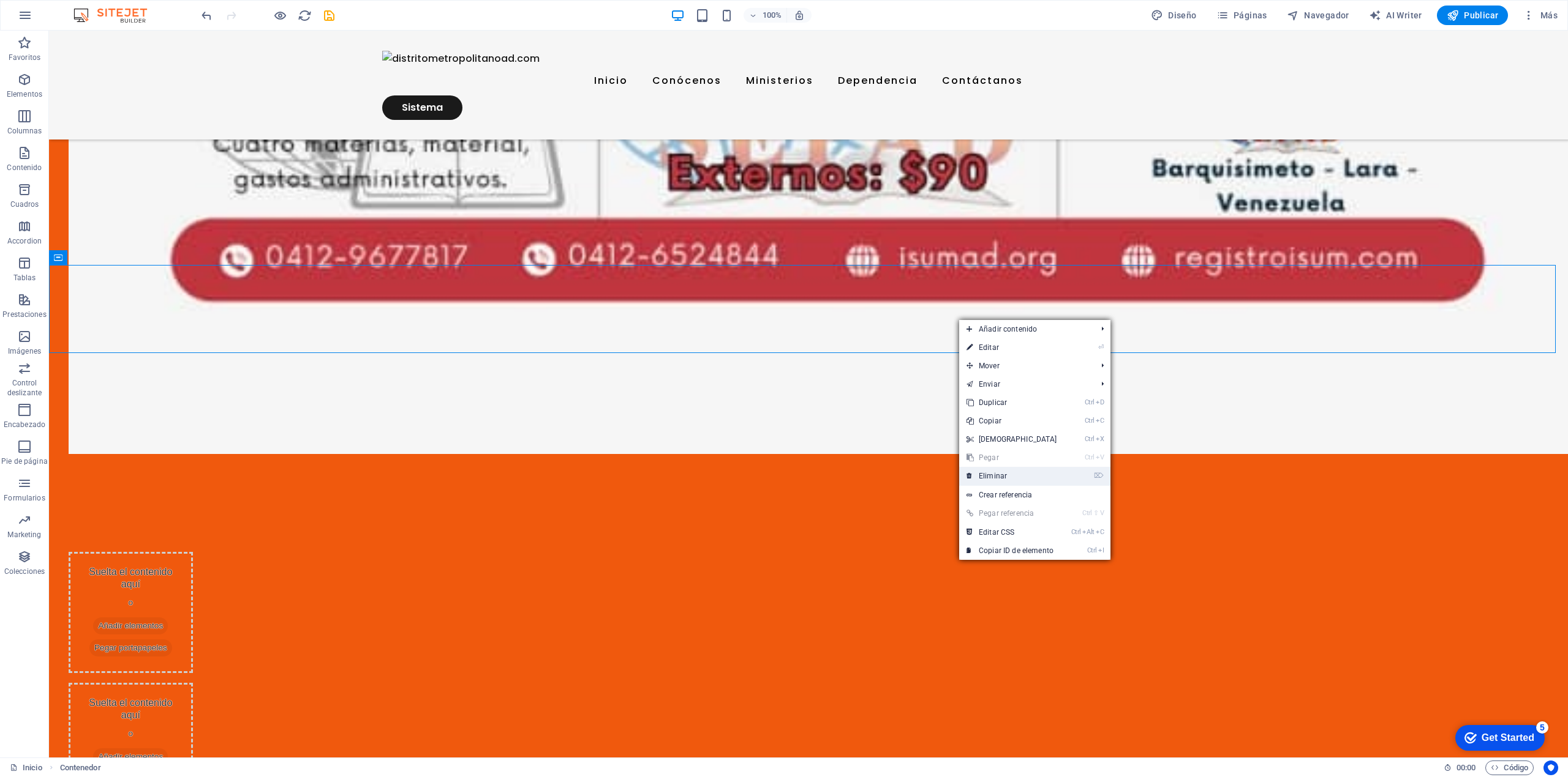
click at [836, 392] on link "⌦ Eliminar" at bounding box center [1012, 476] width 106 height 18
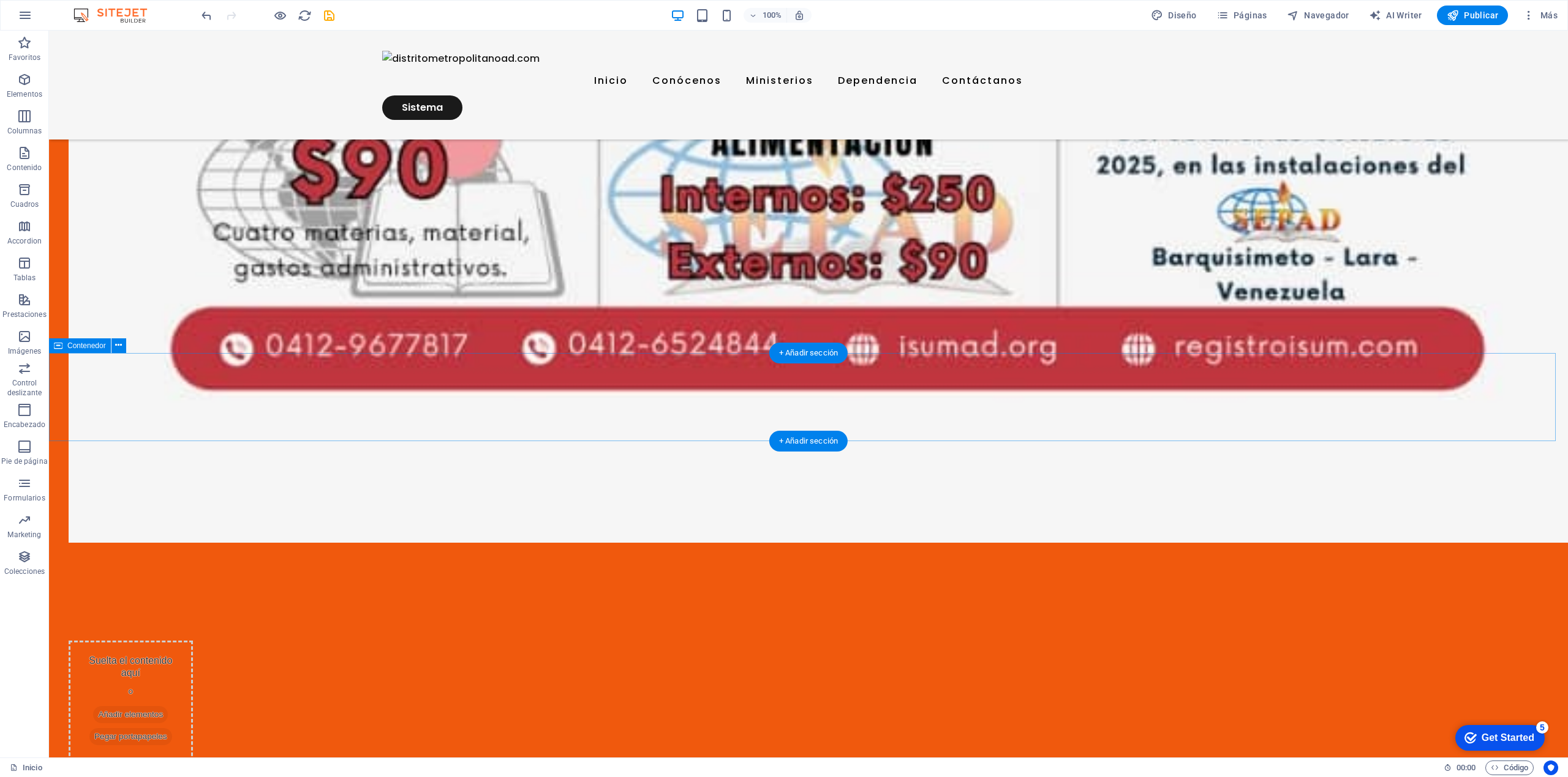
scroll to position [7507, 0]
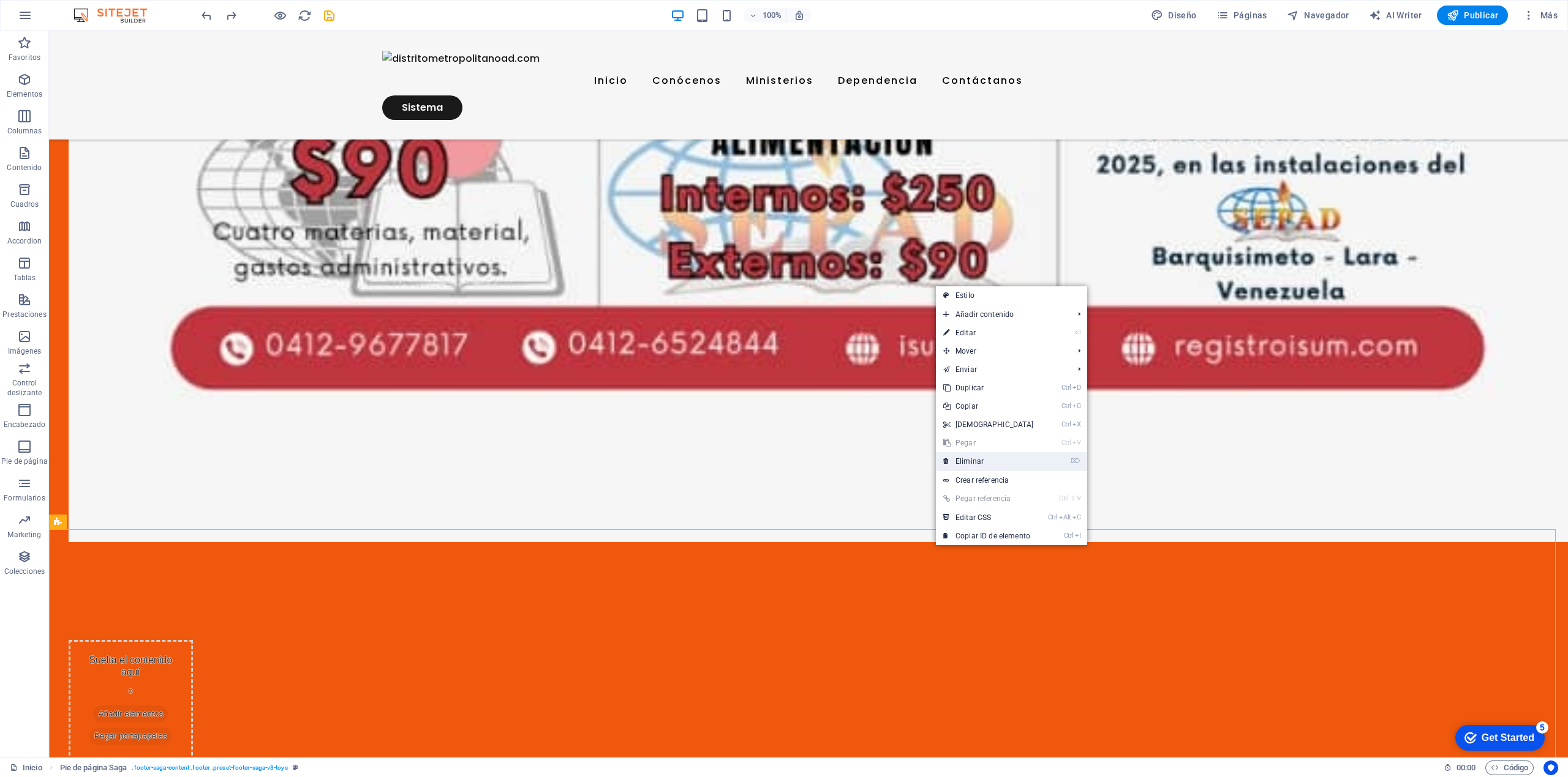
click at [836, 392] on link "⌦ Eliminar" at bounding box center [989, 461] width 106 height 18
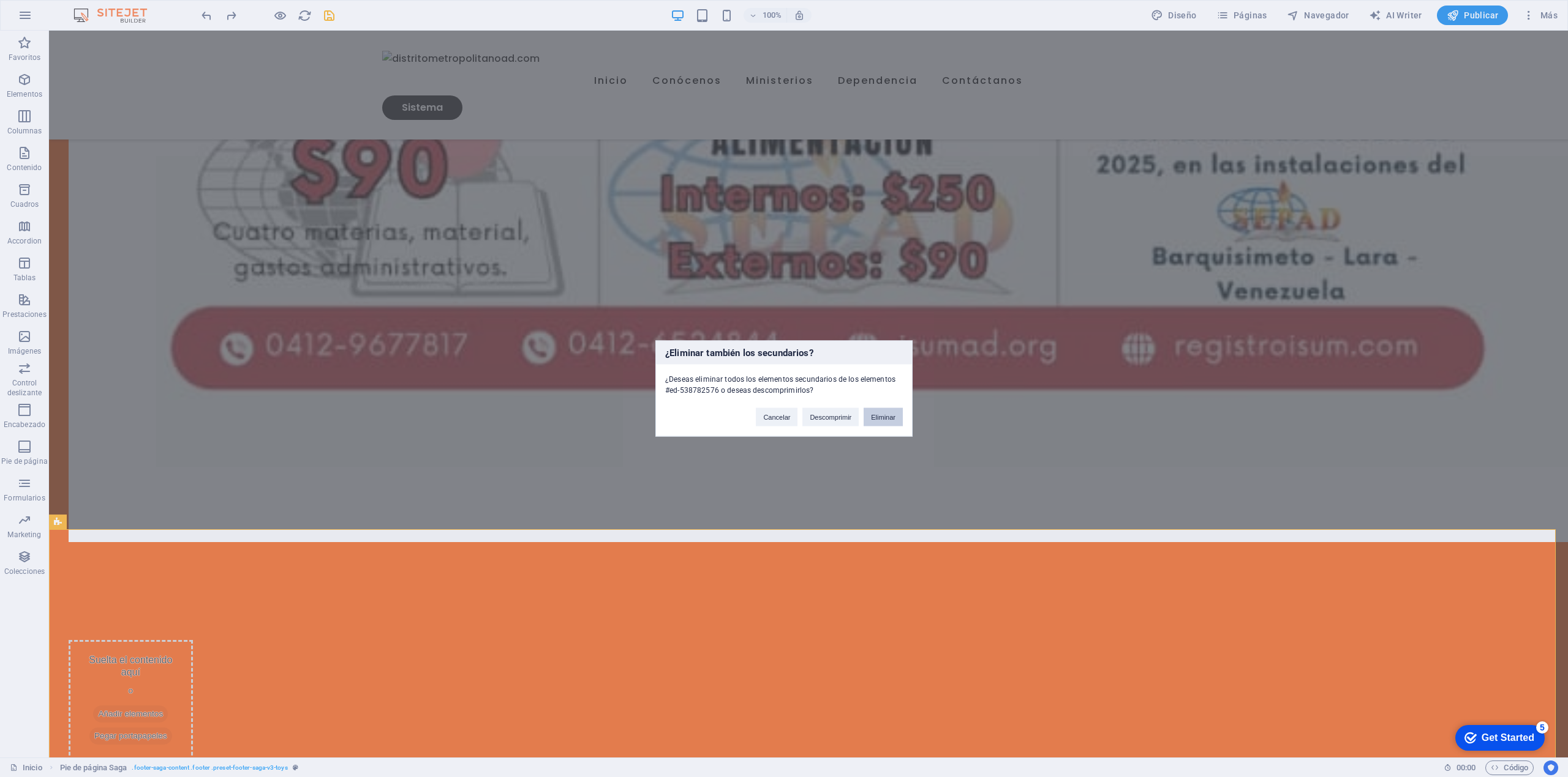
click at [836, 392] on button "Eliminar" at bounding box center [882, 417] width 39 height 18
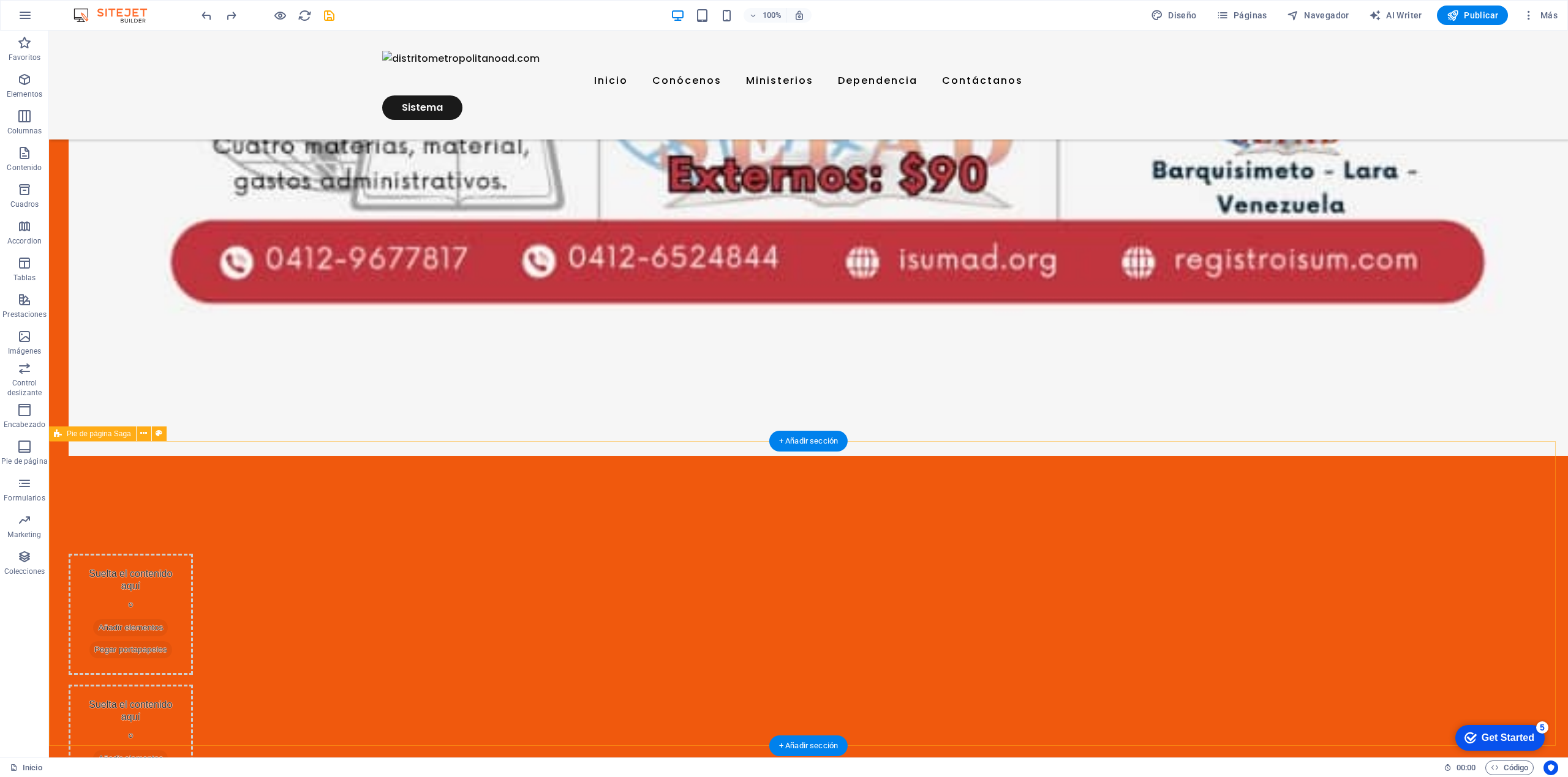
scroll to position [7595, 0]
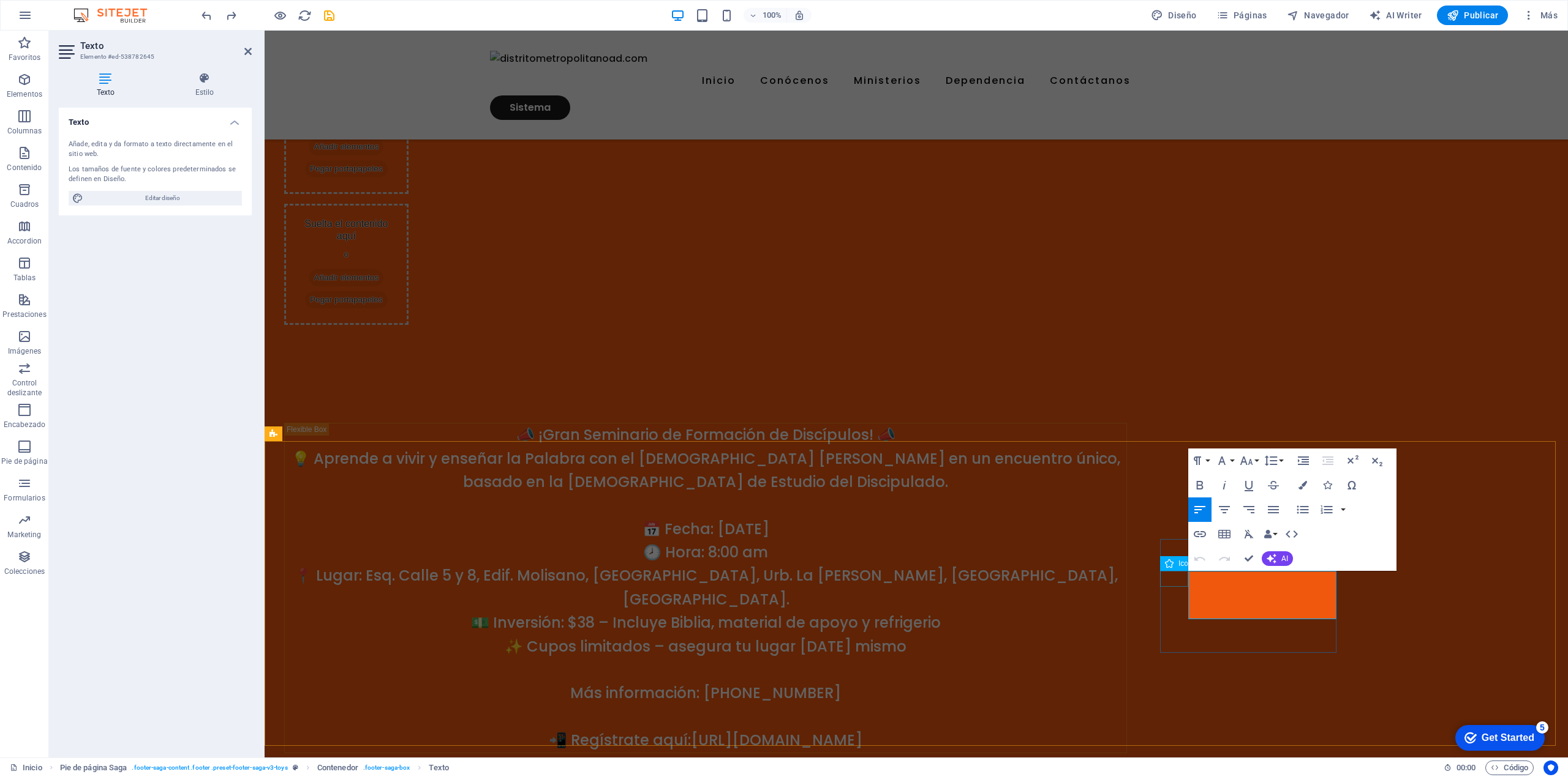
drag, startPoint x: 1278, startPoint y: 615, endPoint x: 1183, endPoint y: 573, distance: 103.9
click at [836, 392] on icon "button" at bounding box center [1302, 485] width 8 height 8
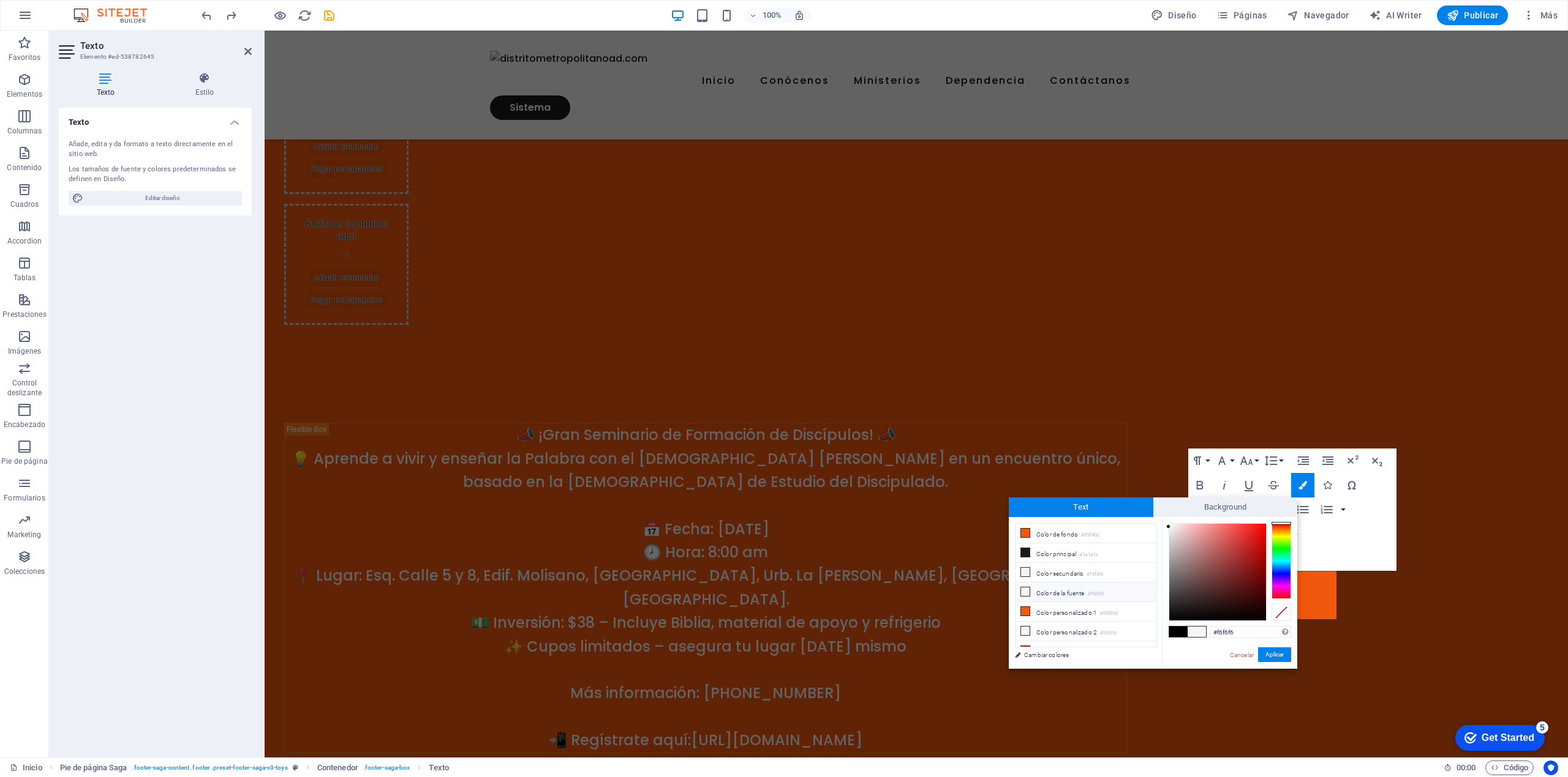
click at [836, 392] on li "Color de la fuente #f6f6f6" at bounding box center [1085, 592] width 141 height 20
click at [836, 392] on button "Aplicar" at bounding box center [1274, 655] width 33 height 15
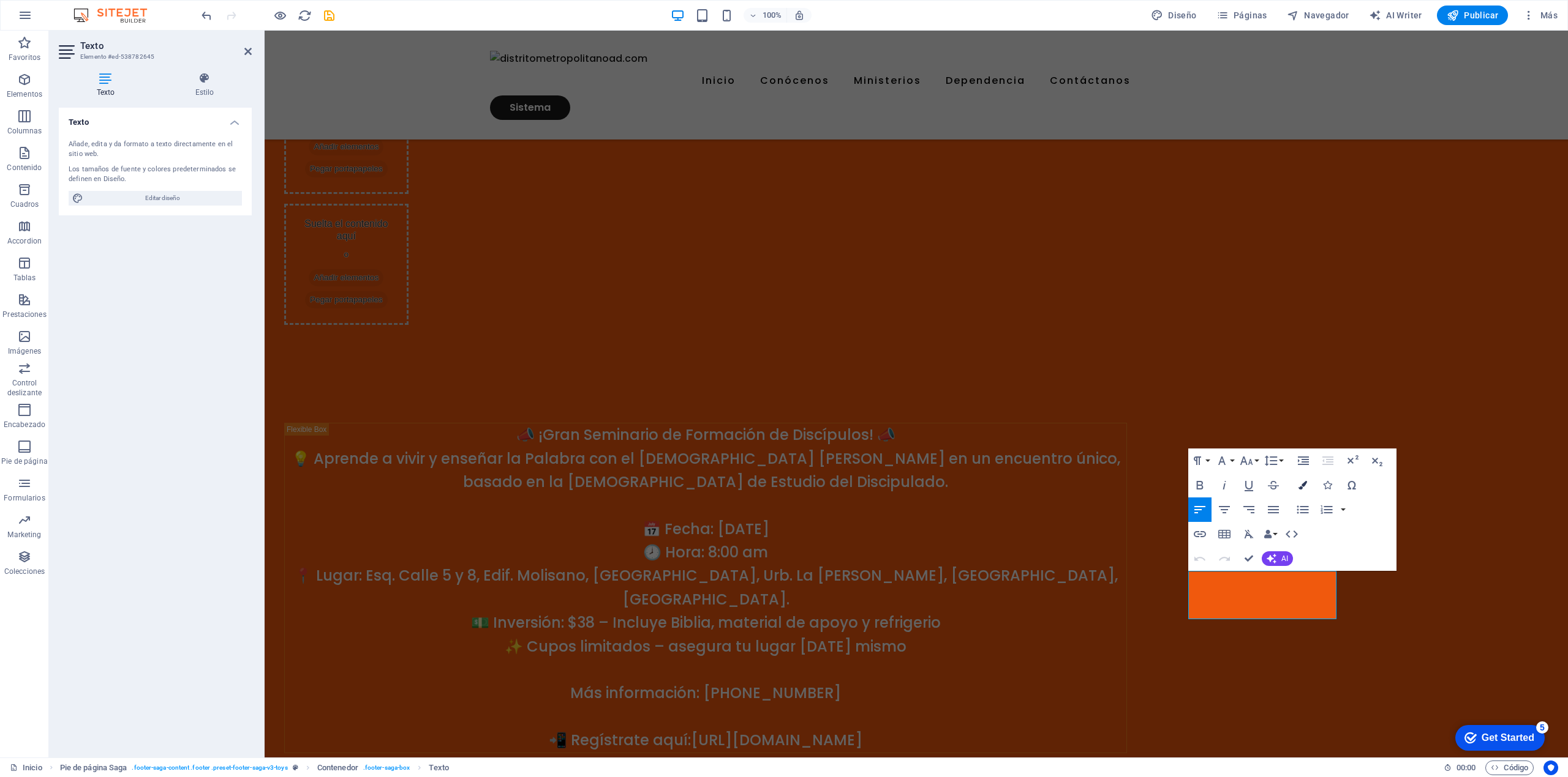
click at [836, 392] on icon "button" at bounding box center [1302, 485] width 8 height 8
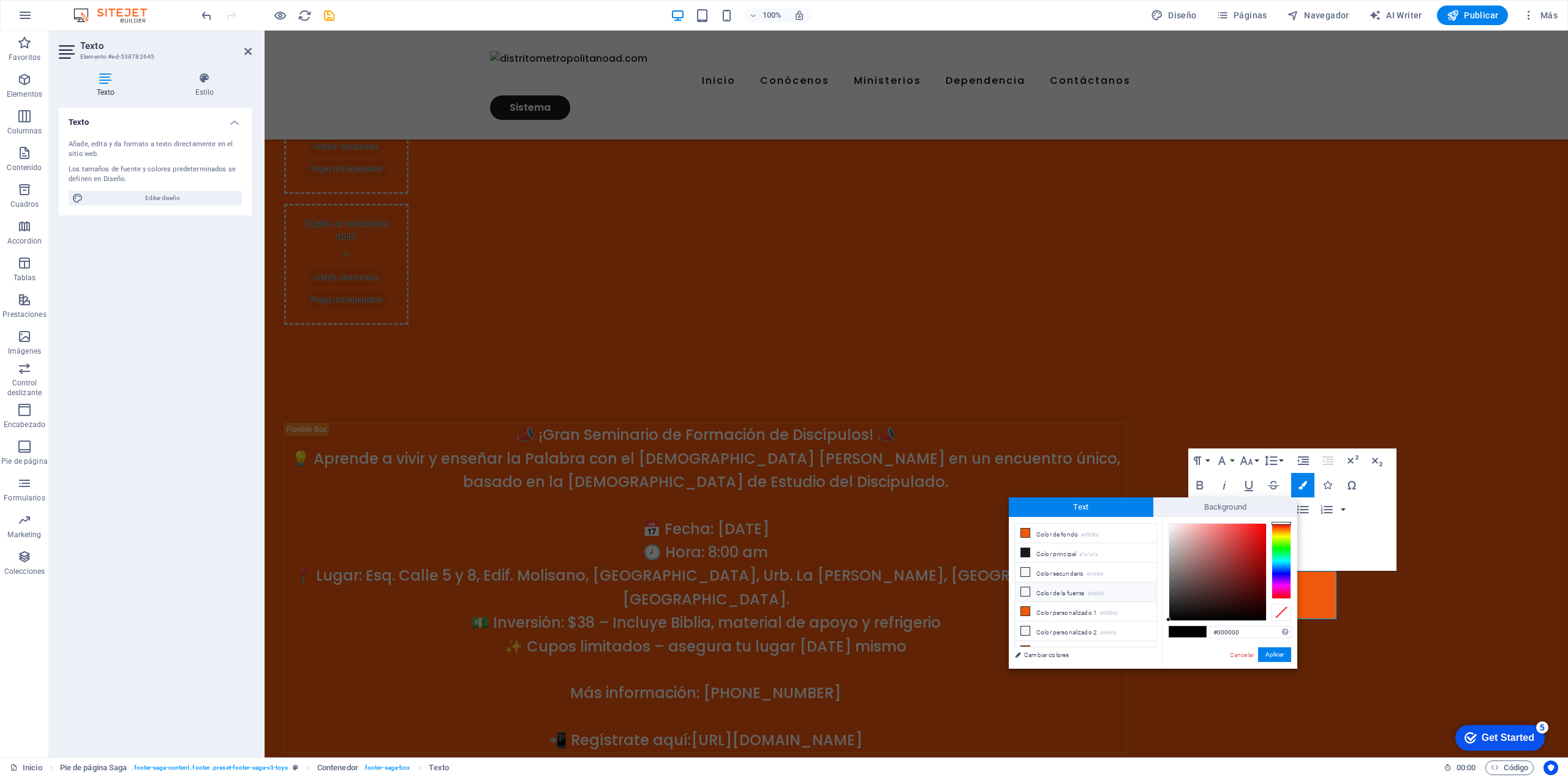
click at [836, 392] on icon at bounding box center [1025, 591] width 8 height 8
type input "#f6f6f6"
click at [836, 392] on button "Aplicar" at bounding box center [1274, 655] width 33 height 15
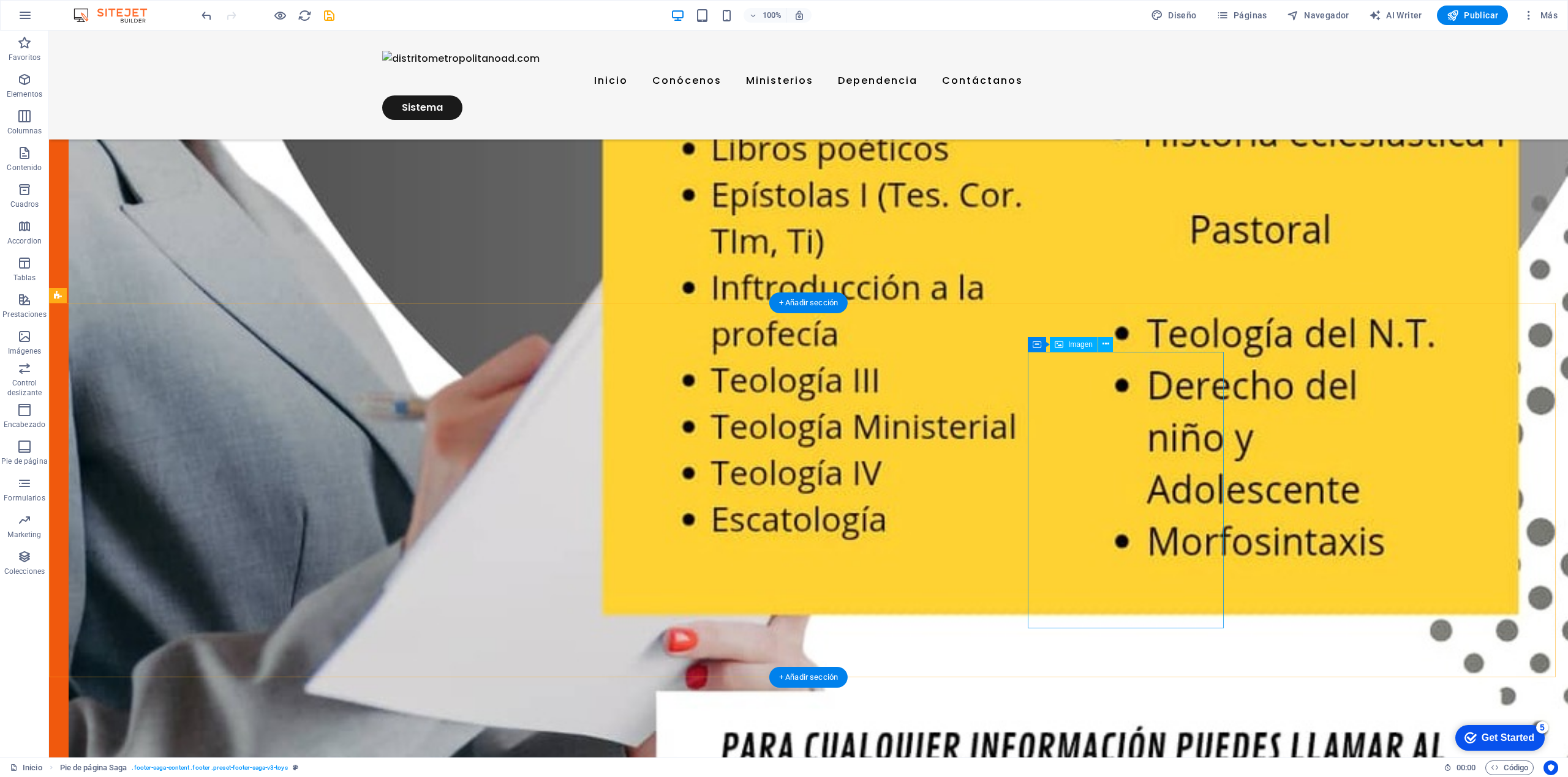
scroll to position [2699, 0]
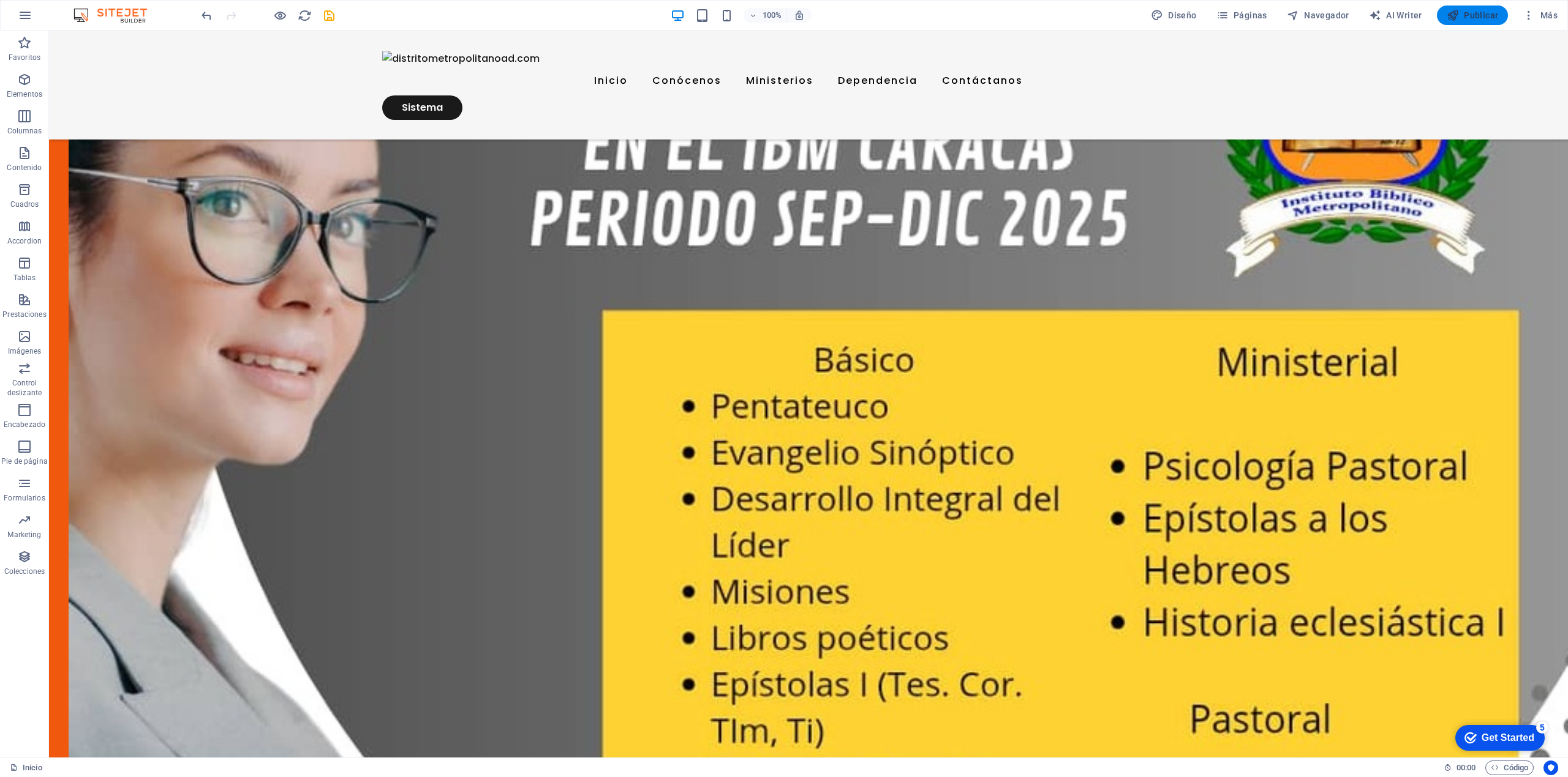
click at [836, 16] on span "Publicar" at bounding box center [1472, 15] width 52 height 12
